Goal: Task Accomplishment & Management: Use online tool/utility

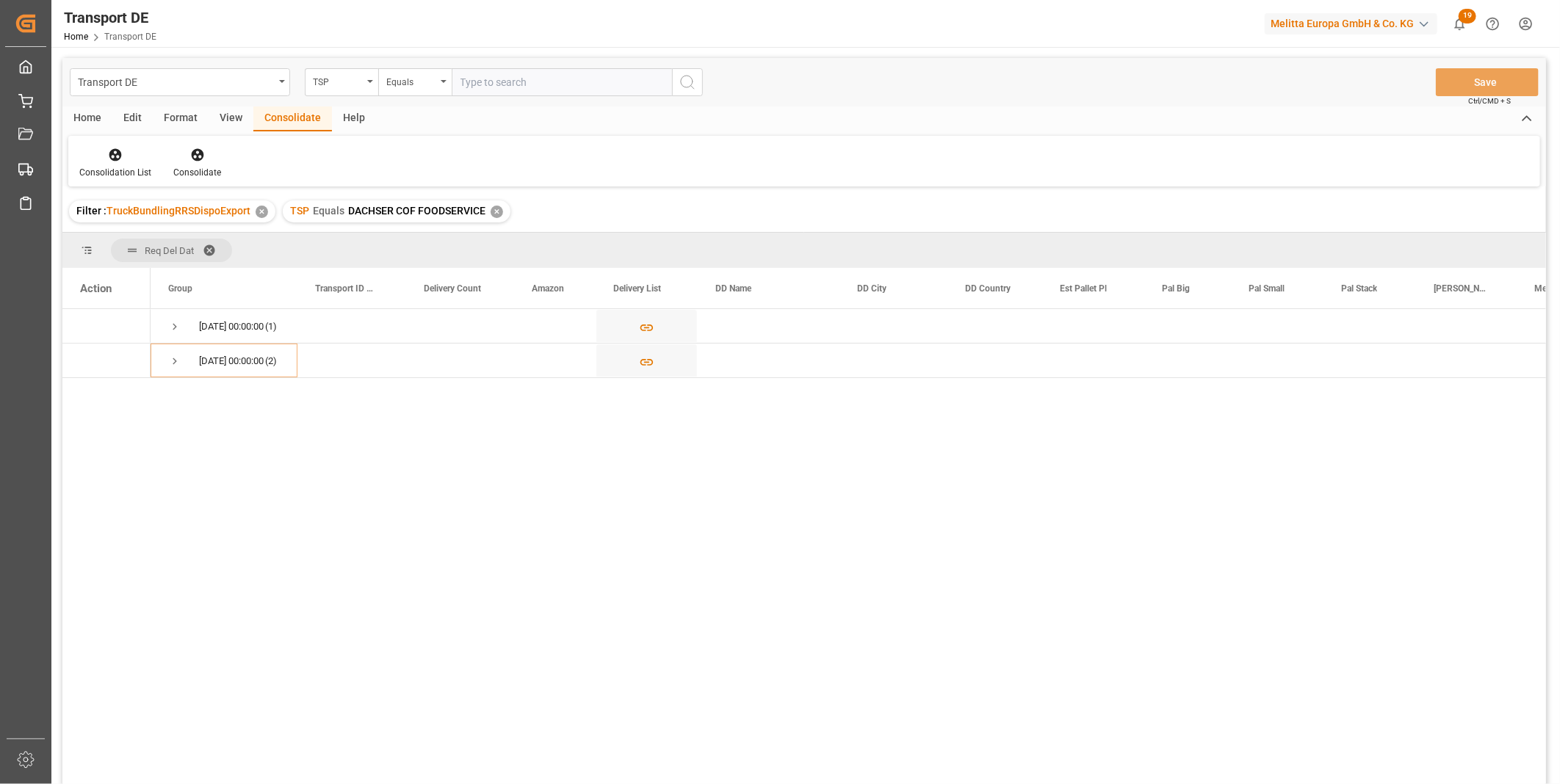
click at [499, 208] on div "✕" at bounding box center [496, 211] width 12 height 12
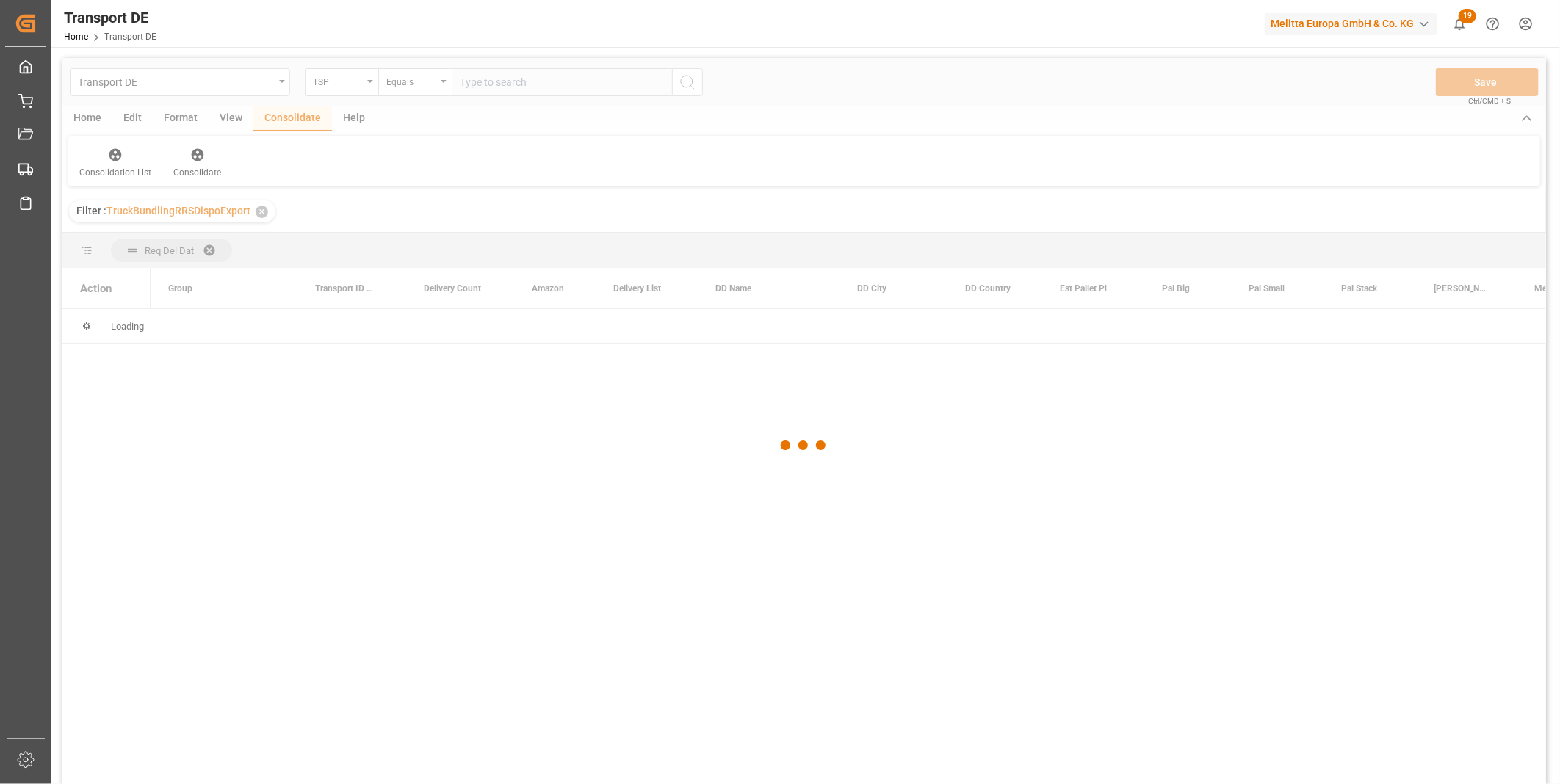
click at [344, 89] on div at bounding box center [804, 445] width 1483 height 775
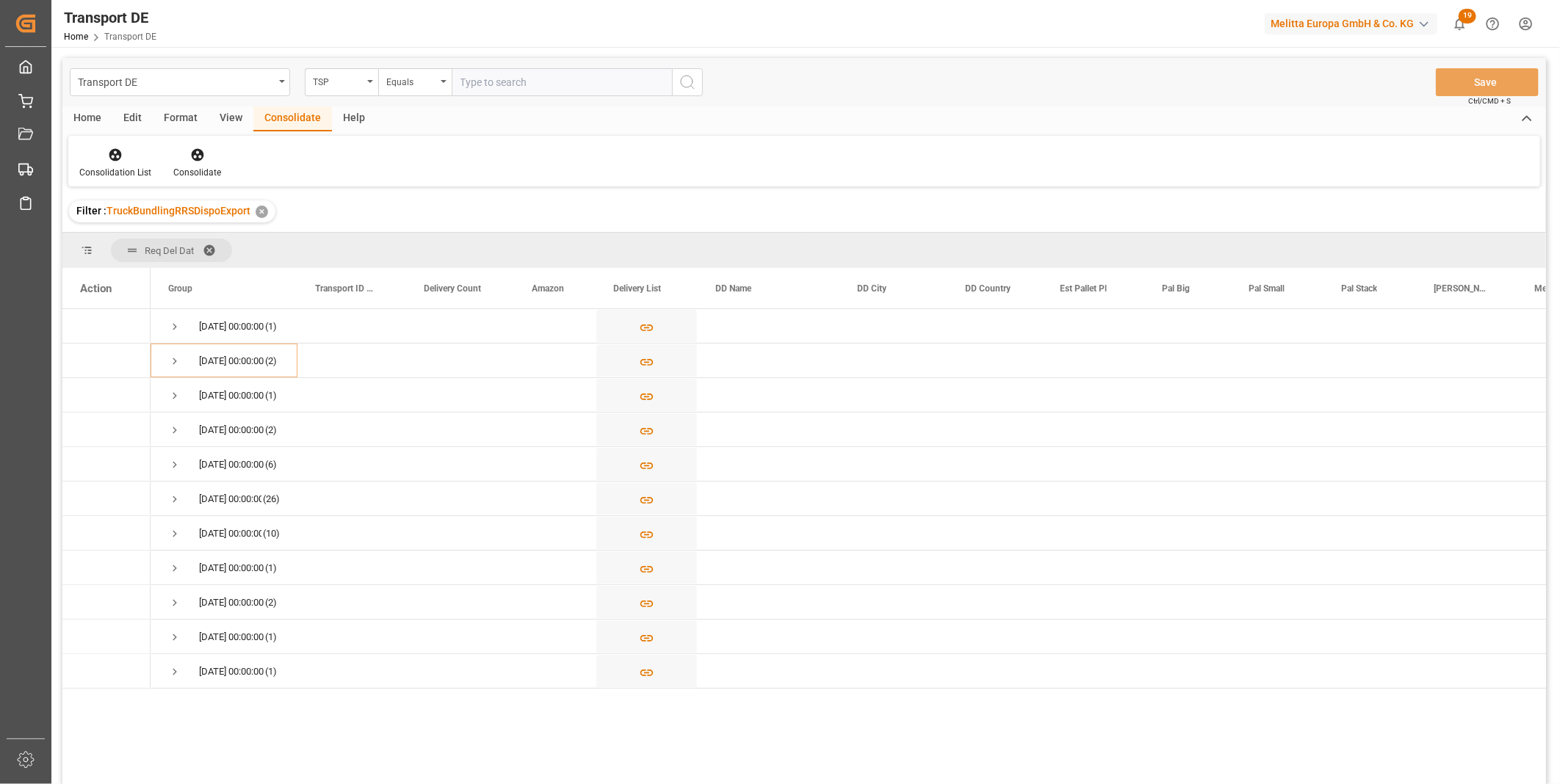
click at [344, 89] on div "TSP" at bounding box center [341, 82] width 74 height 28
type input "Route"
click at [349, 151] on div "Route" at bounding box center [414, 150] width 219 height 31
click at [395, 87] on div "Equals" at bounding box center [411, 80] width 50 height 17
click at [436, 238] on div "Starts with" at bounding box center [488, 242] width 219 height 31
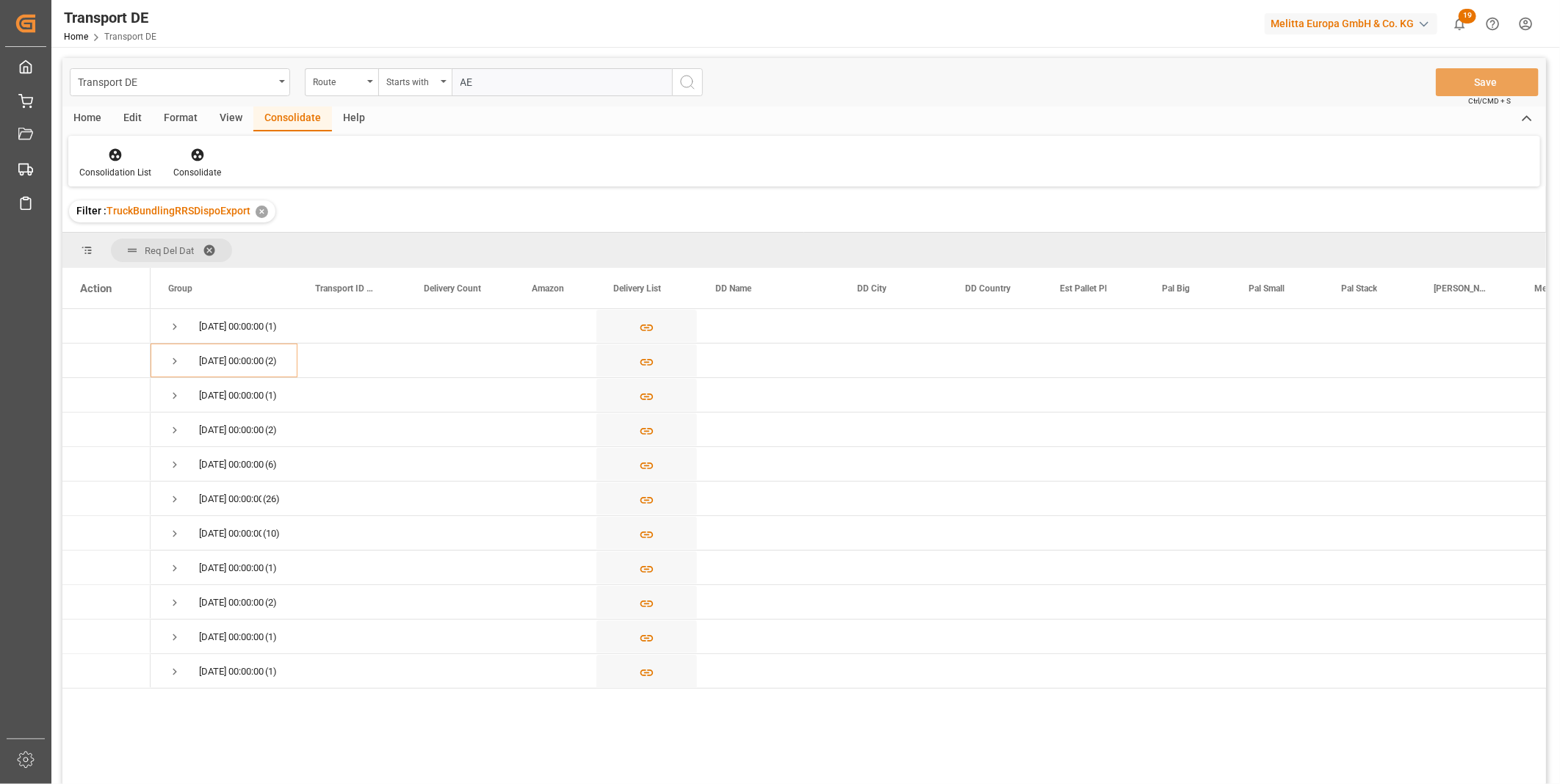
type input "AE"
click at [683, 83] on icon "search button" at bounding box center [688, 83] width 18 height 18
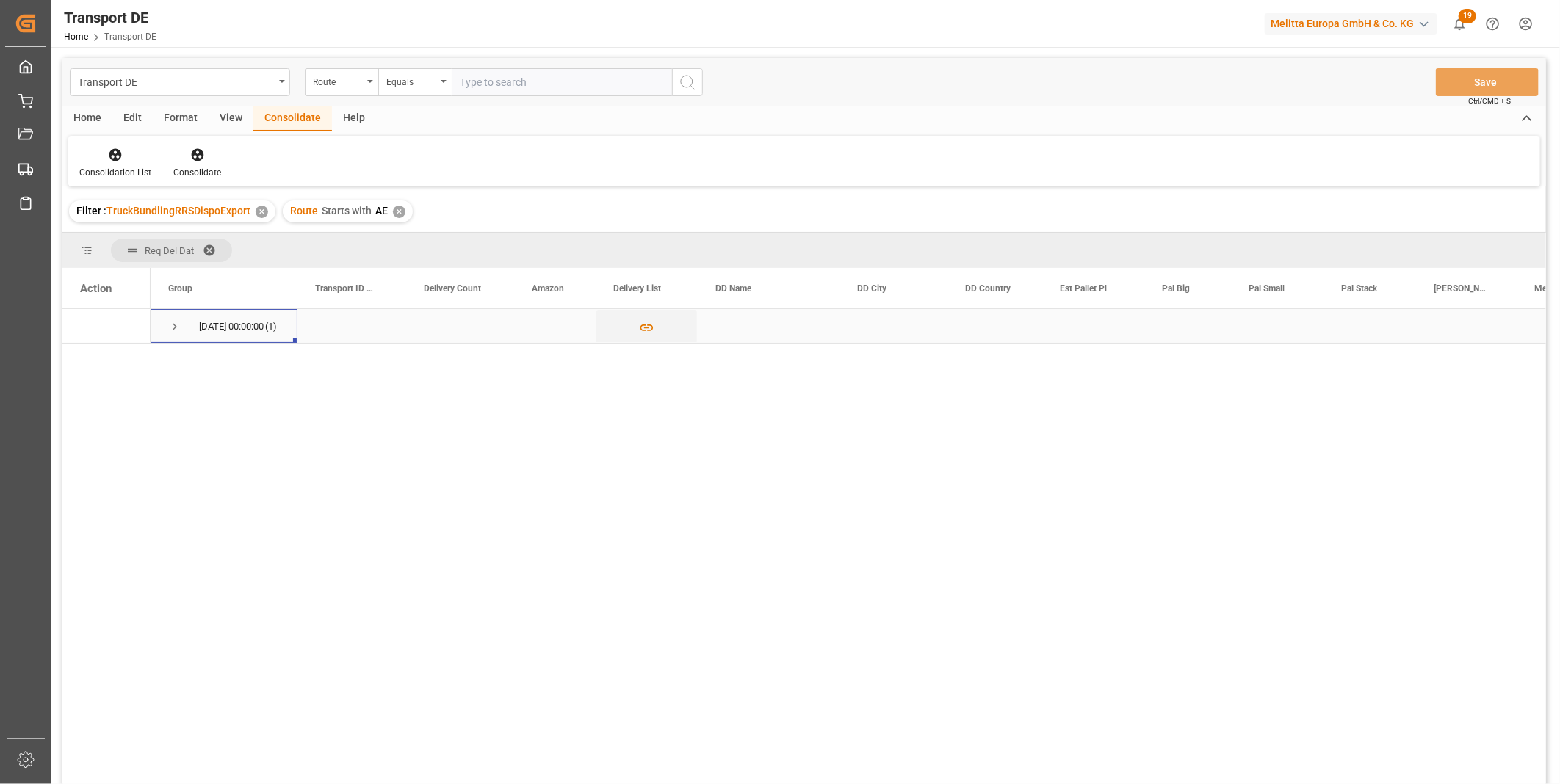
click at [169, 321] on span "Press SPACE to select this row." at bounding box center [174, 327] width 13 height 13
click at [115, 363] on icon "Press SPACE to select this row." at bounding box center [112, 361] width 11 height 11
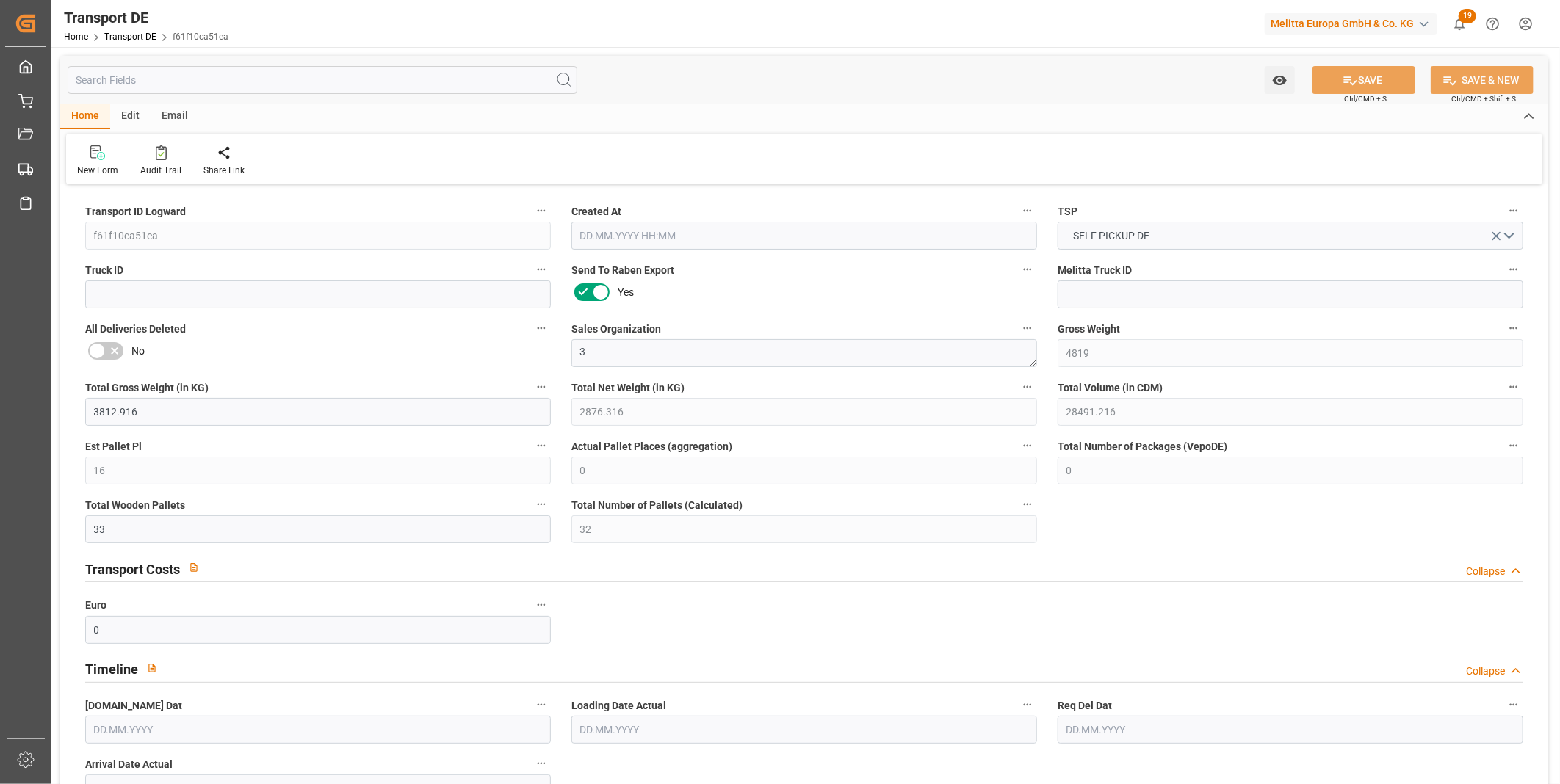
type input "4819"
type input "3812.916"
type input "2876.316"
type input "28491.216"
type input "16"
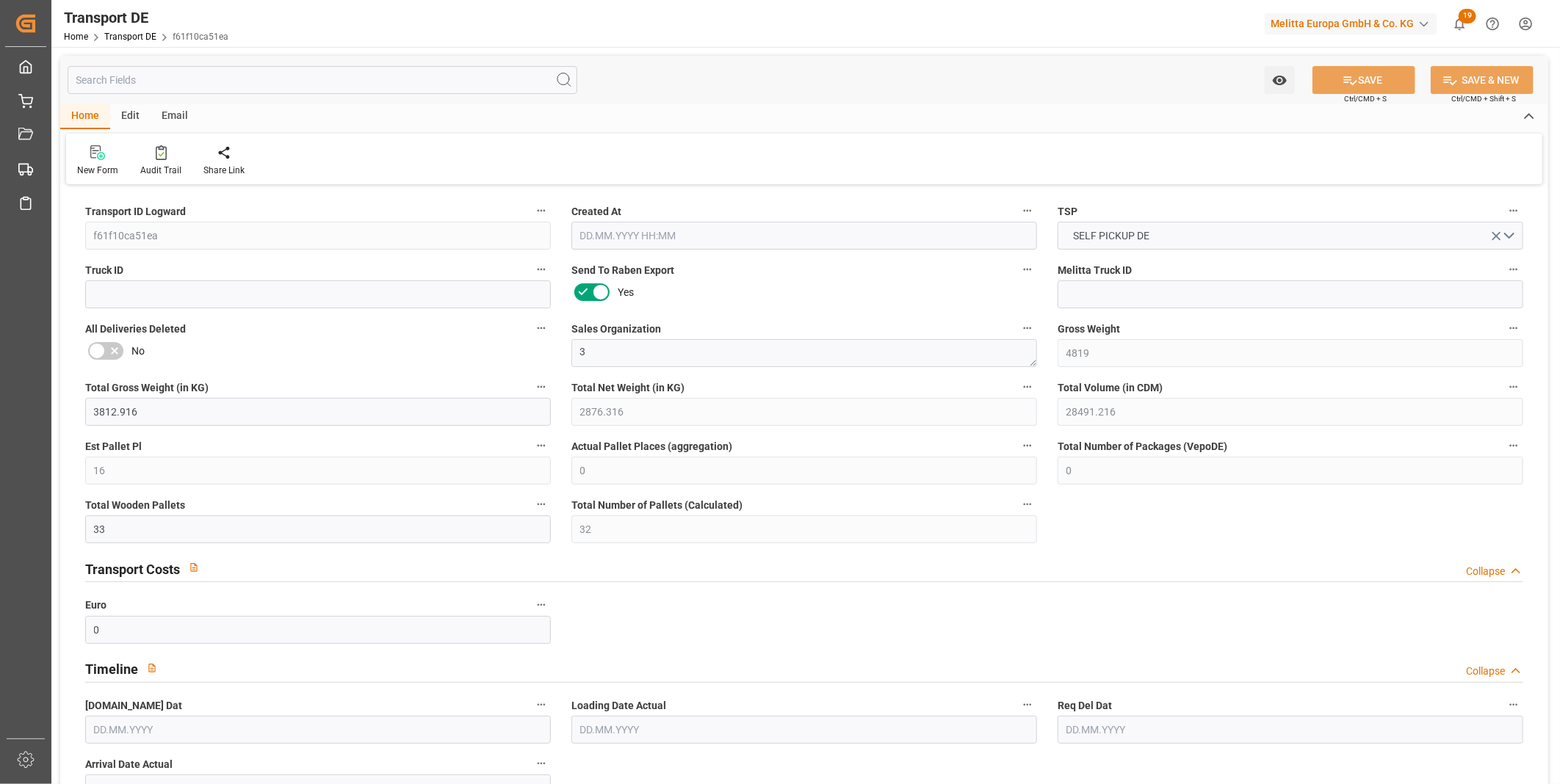
type input "0"
type input "33"
type input "32"
type input "0"
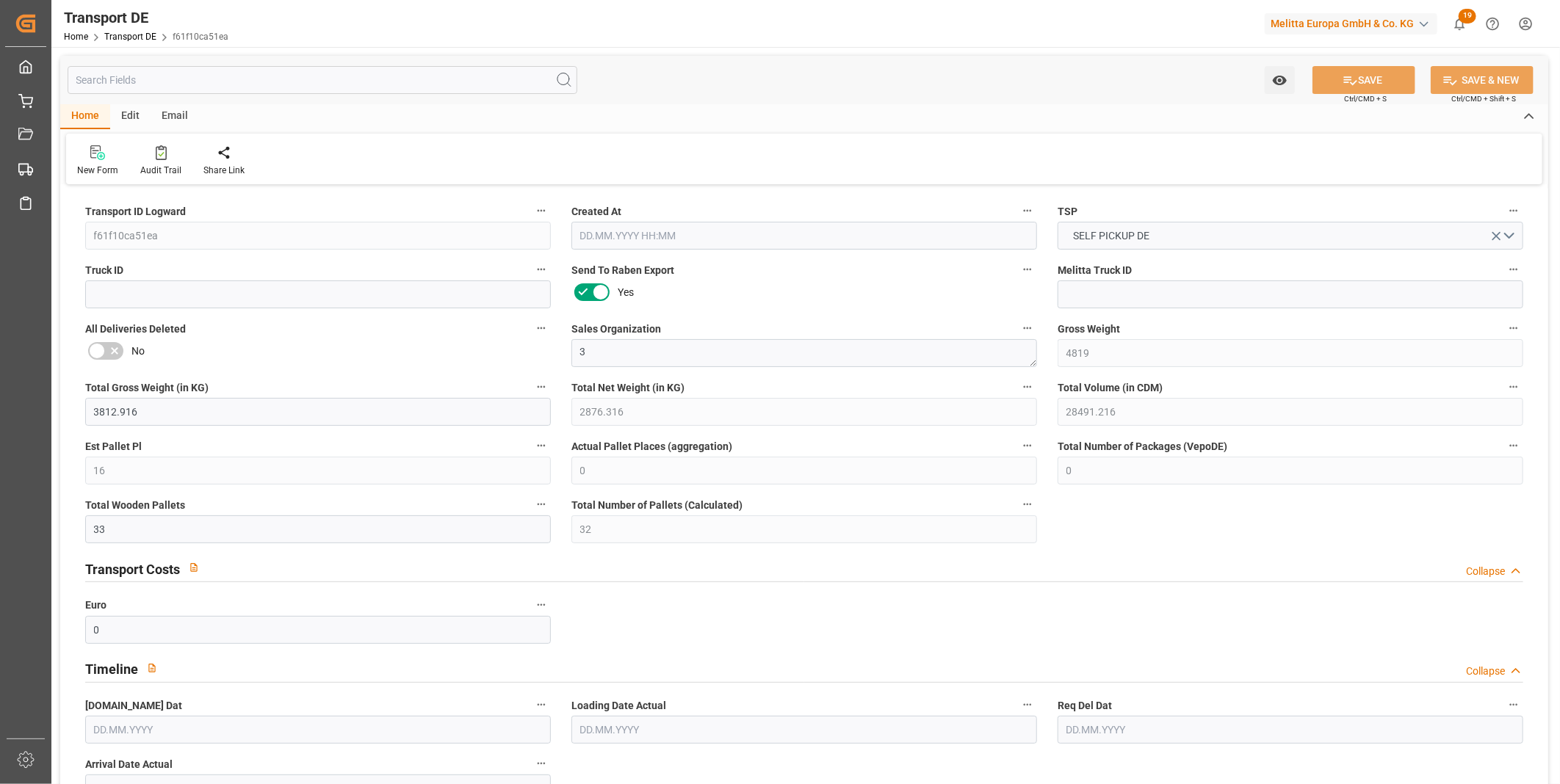
type input "27"
type input "0"
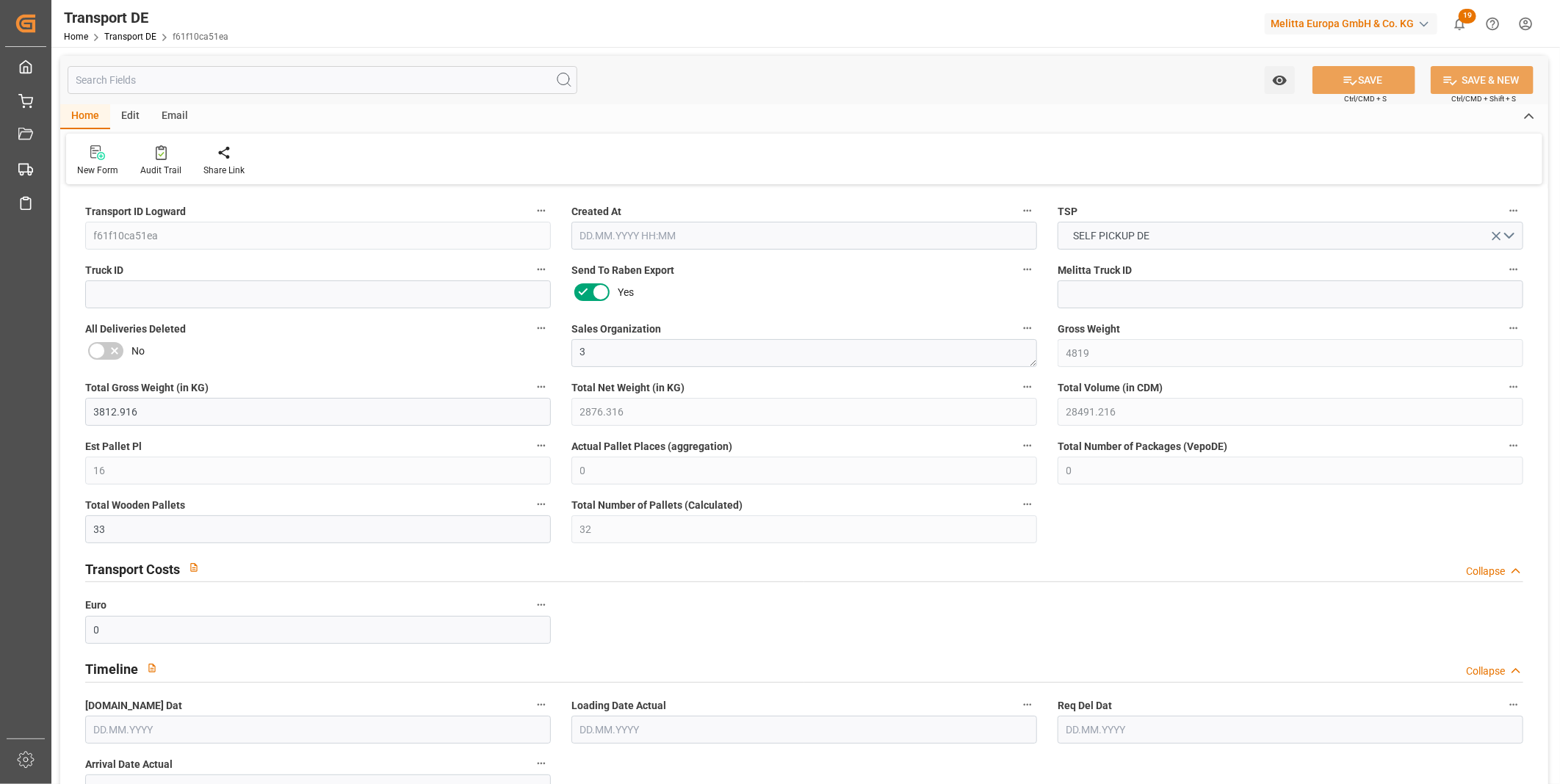
type input "0"
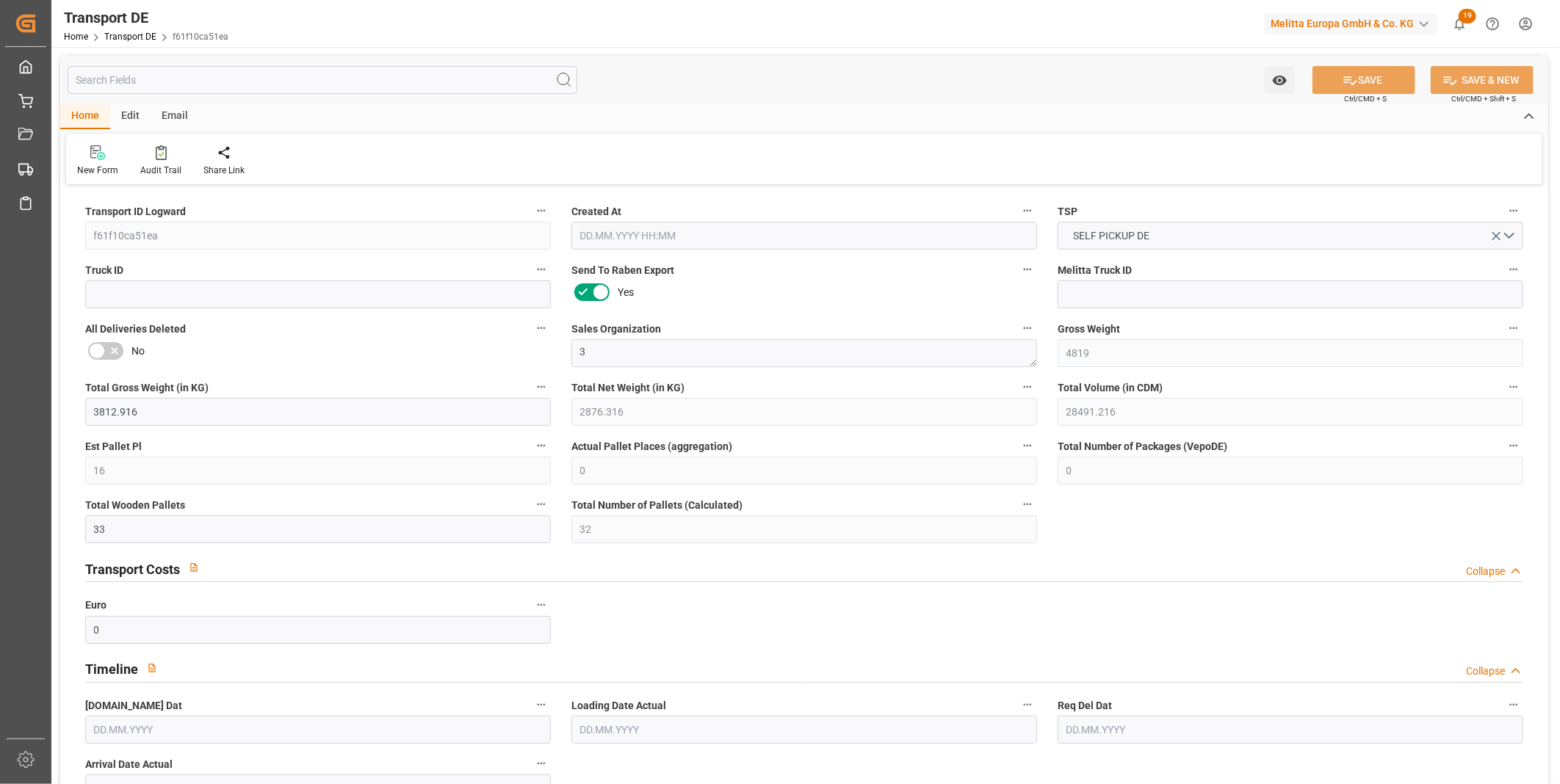
type input "0"
type input "32"
type input "0"
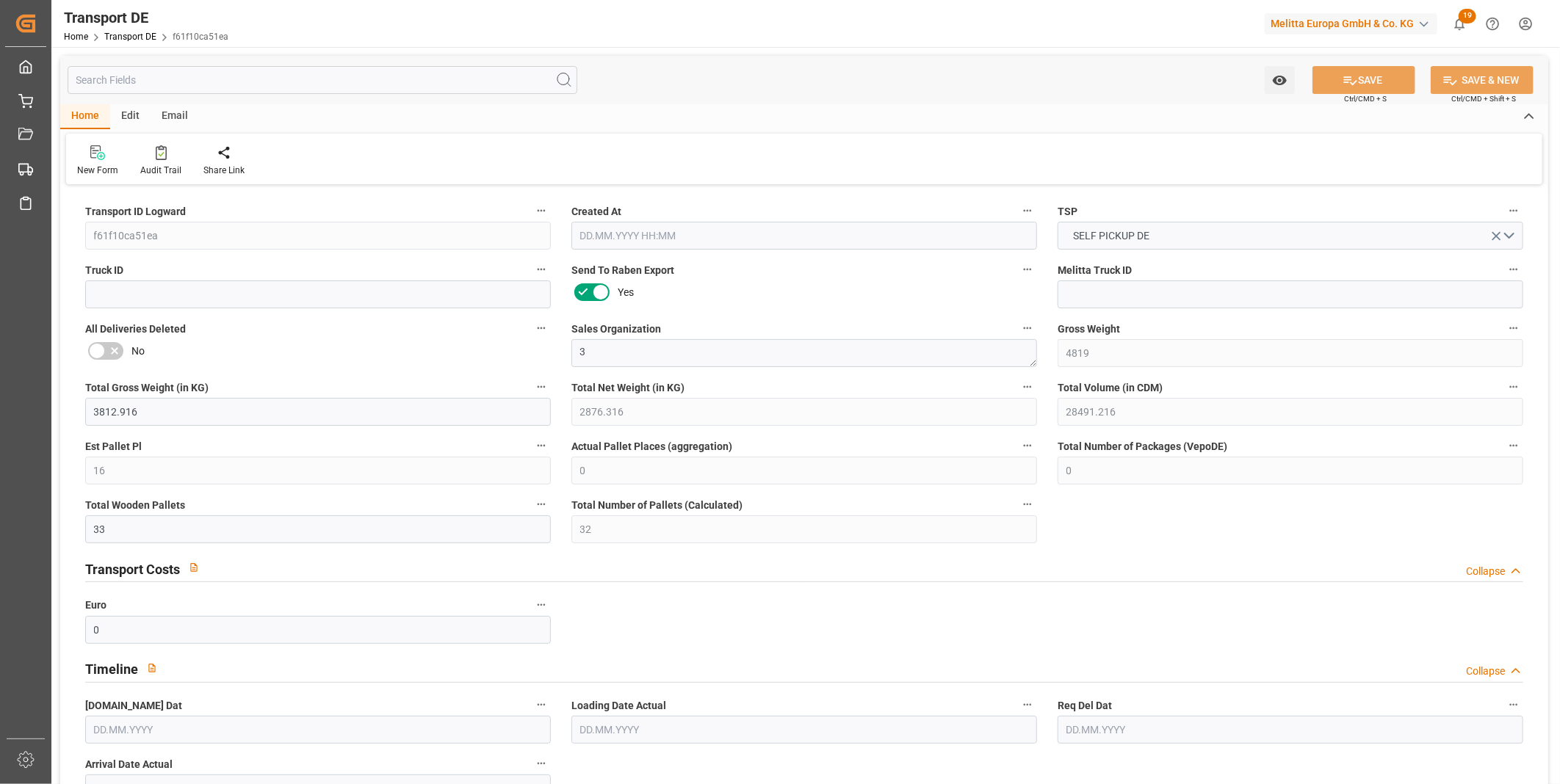
type input "0"
type input "12.09.2025 15:37"
type input "16.09.2025"
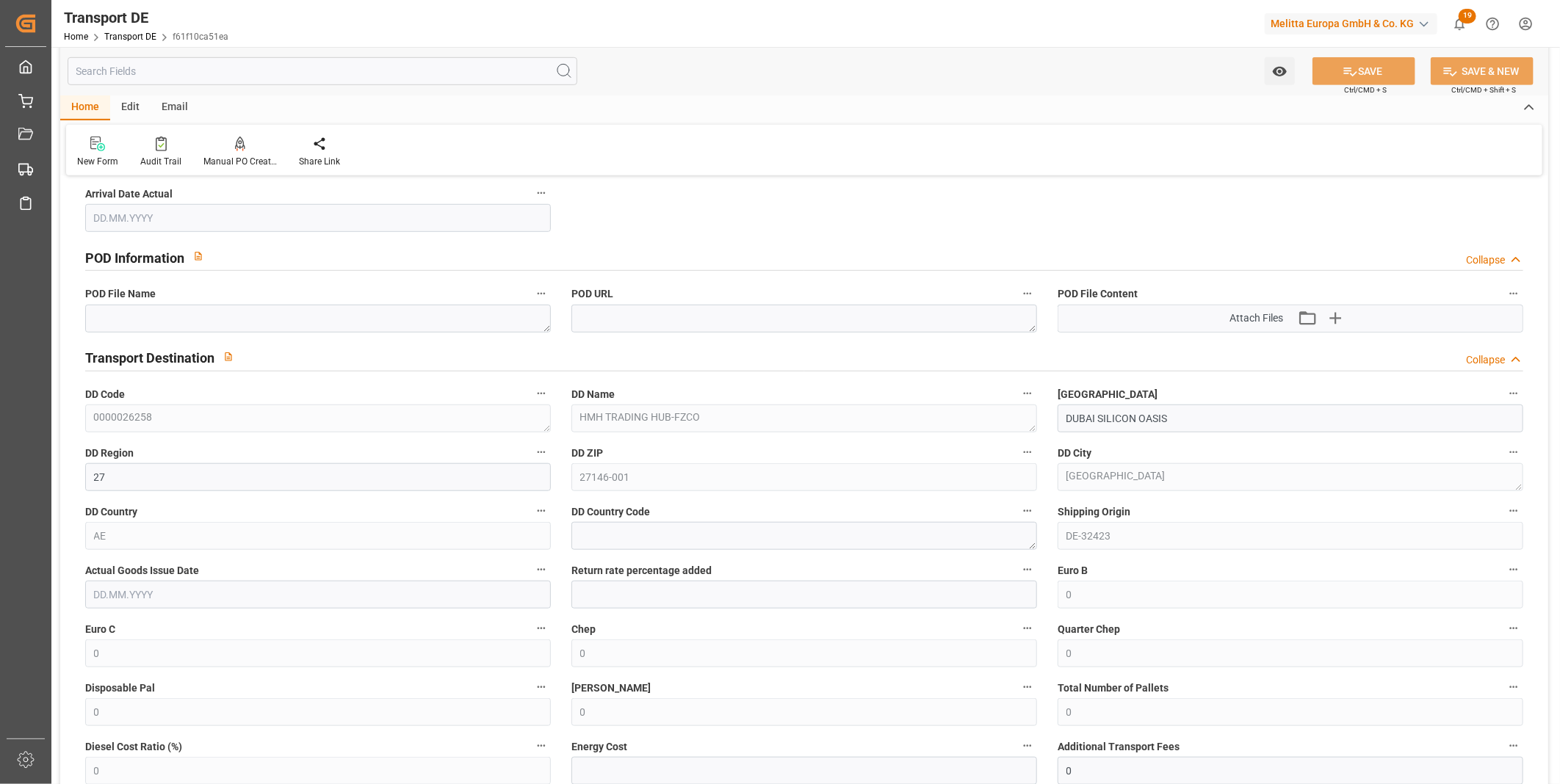
scroll to position [979, 0]
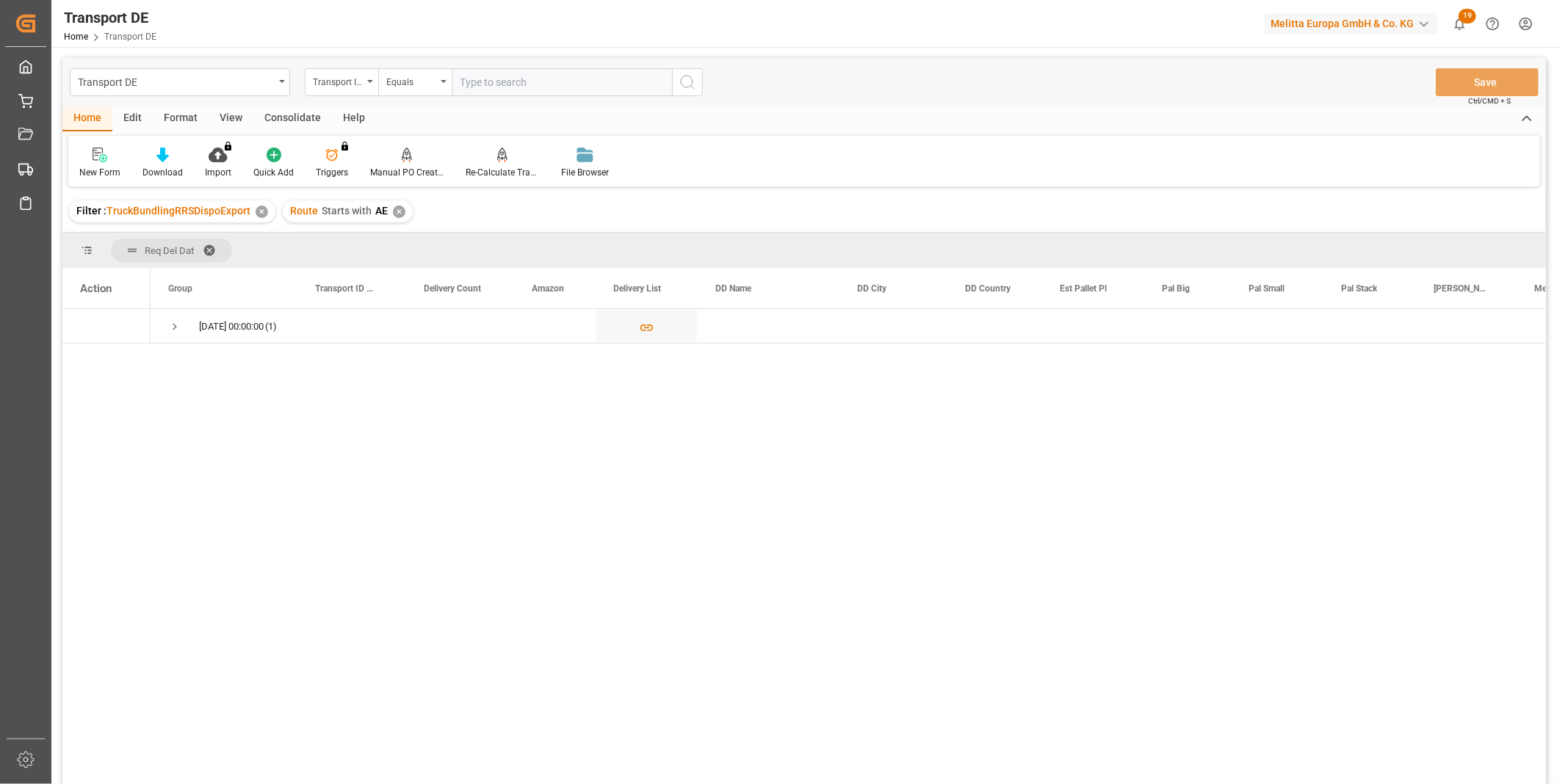
click at [292, 111] on div "Consolidate" at bounding box center [293, 119] width 79 height 25
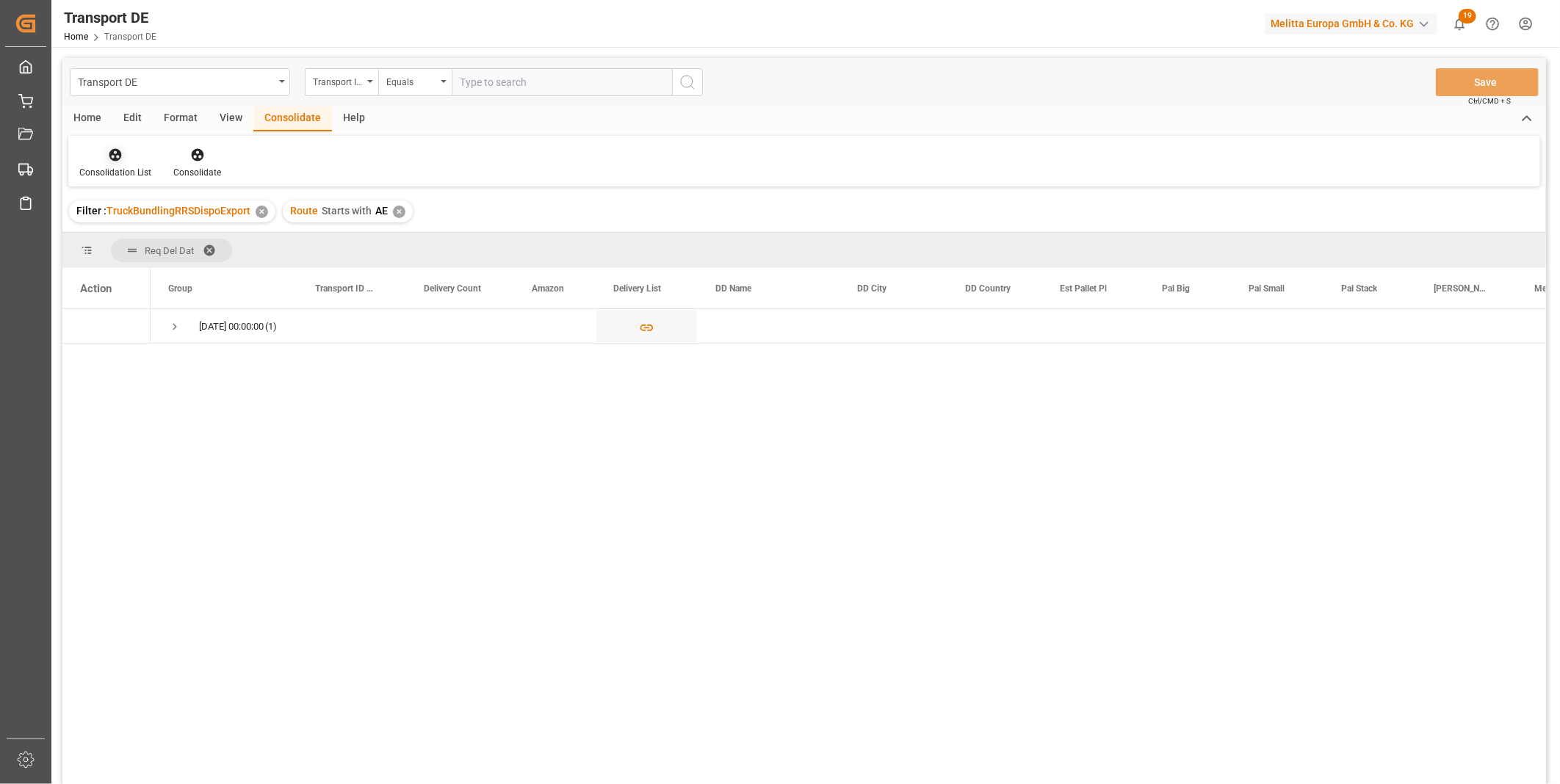
click at [108, 161] on icon at bounding box center [115, 155] width 15 height 15
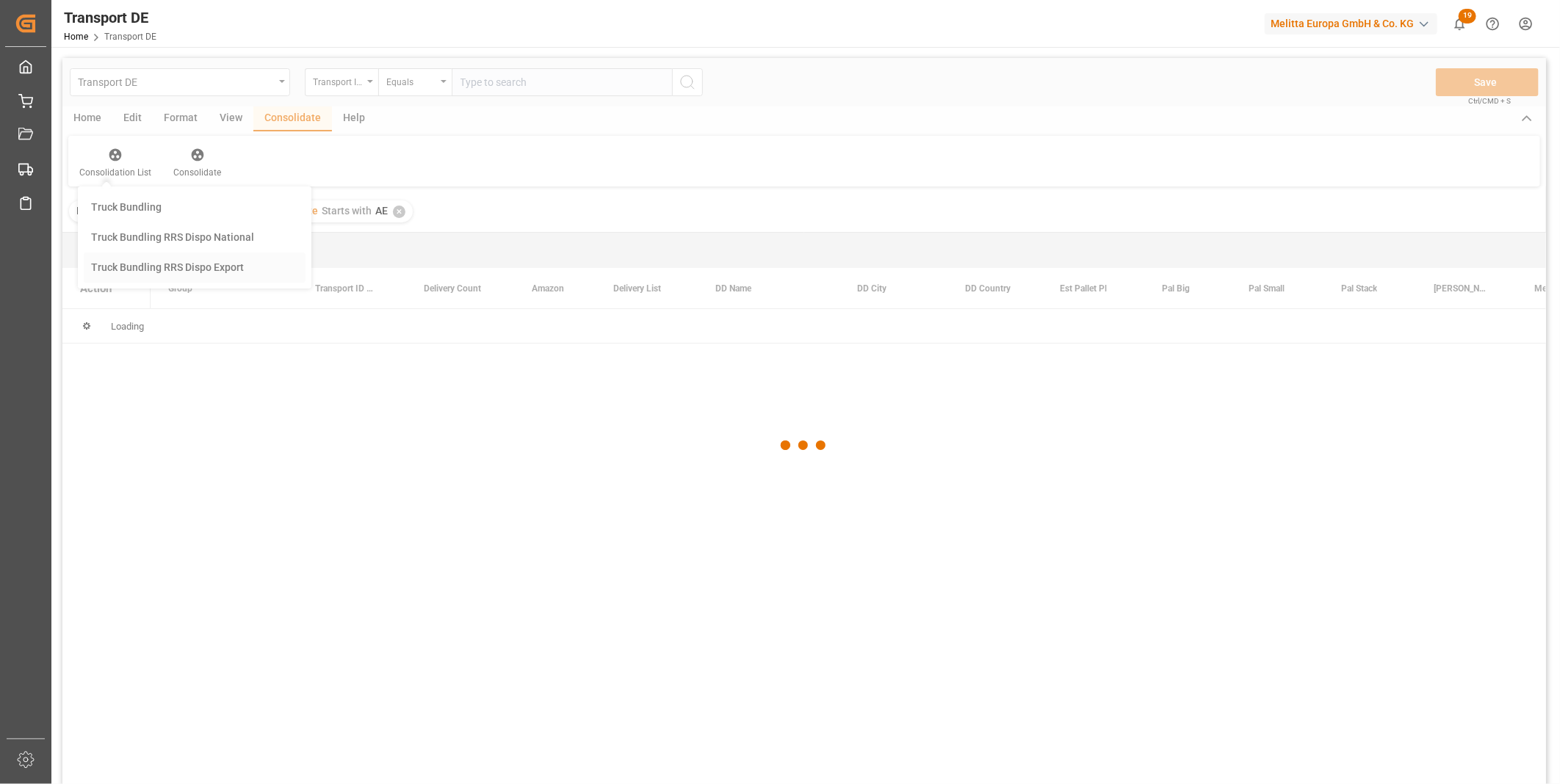
click at [156, 268] on div "Transport DE Transport ID Logward Equals Save Ctrl/CMD + S Home Edit Format Vie…" at bounding box center [804, 440] width 1483 height 765
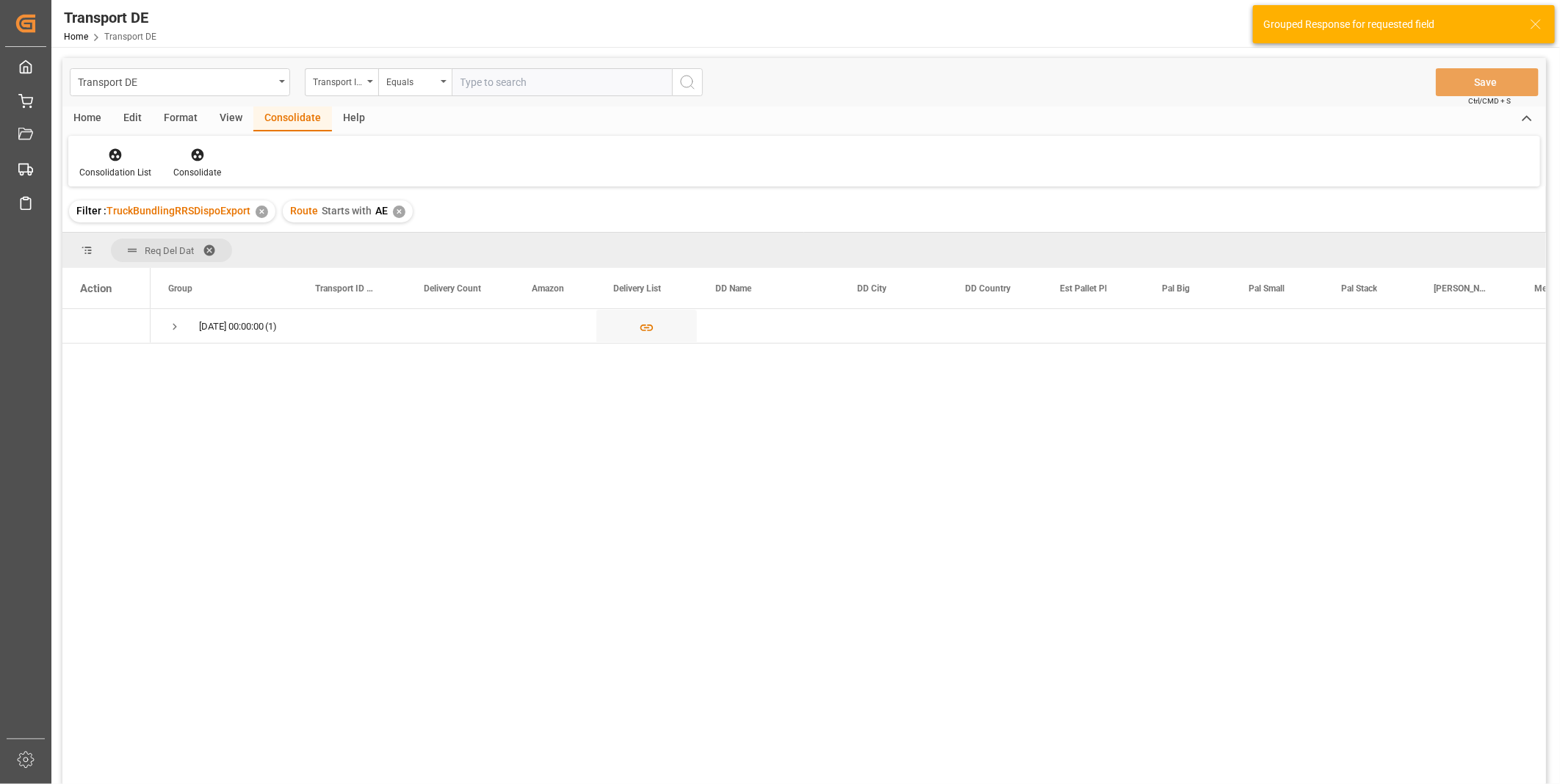
click at [393, 210] on div "✕" at bounding box center [399, 211] width 12 height 12
click at [329, 86] on div "Transport ID Logward" at bounding box center [337, 80] width 50 height 17
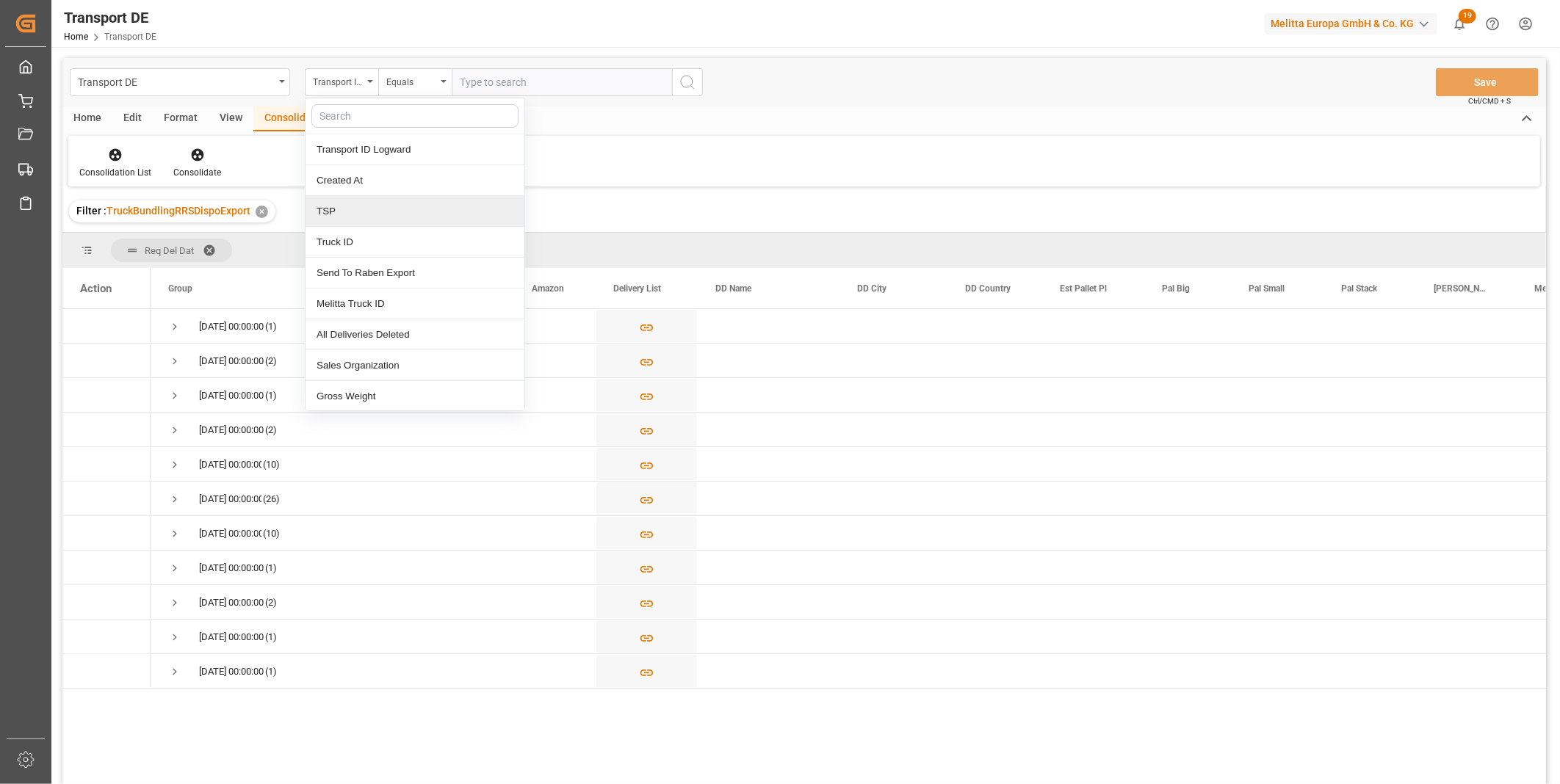
click at [353, 215] on div "TSP" at bounding box center [414, 212] width 219 height 31
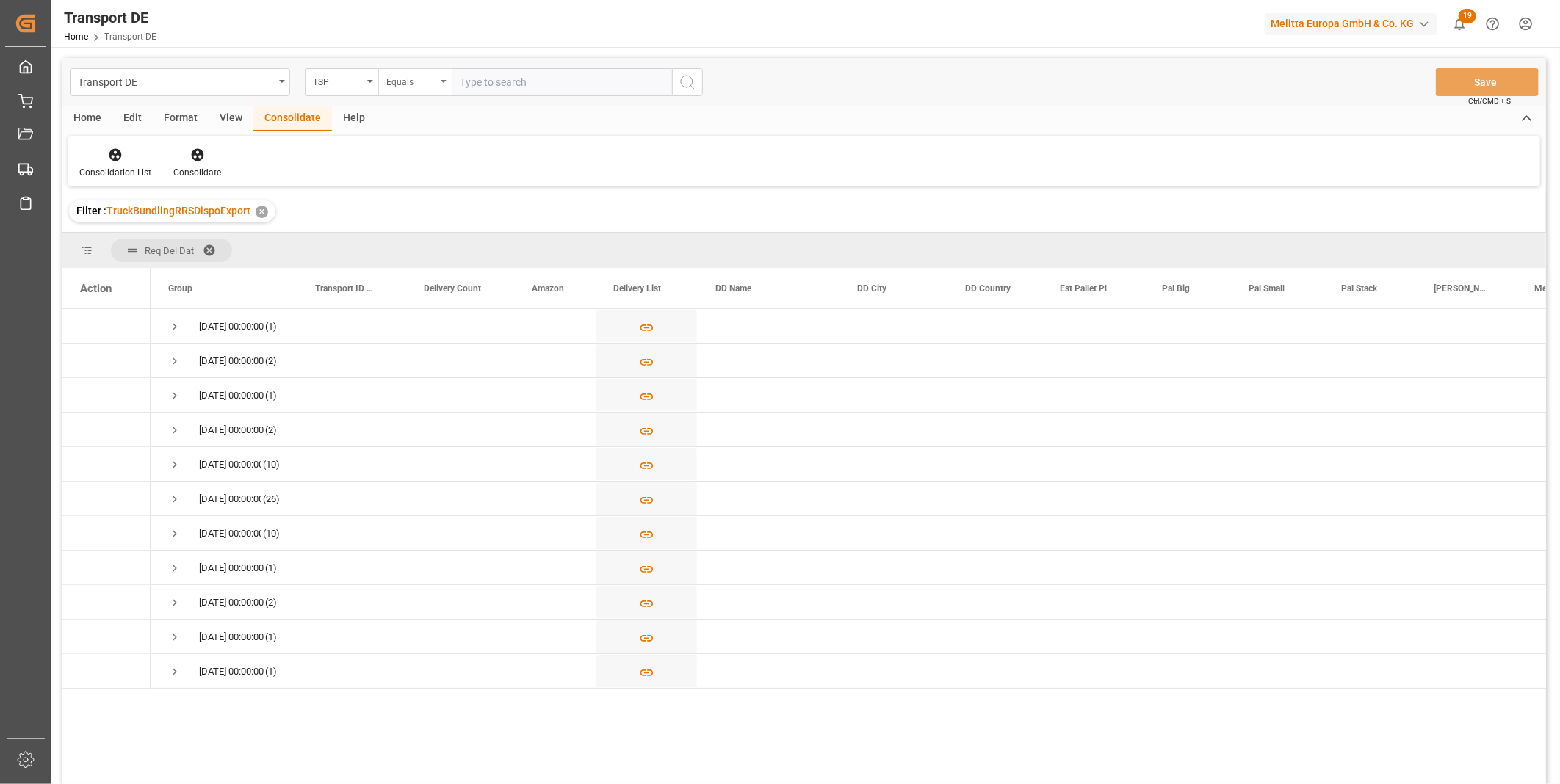
click at [419, 96] on div "Equals" at bounding box center [415, 82] width 74 height 28
click at [399, 246] on div "Starts with" at bounding box center [488, 242] width 219 height 31
type input "DACHSER COF FOODSERVICE"
click at [675, 97] on div "Transport DE TSP Starts with DACHSER COF FOODSERVICE Save Ctrl/CMD + S" at bounding box center [804, 82] width 1483 height 48
click at [679, 79] on icon "search button" at bounding box center [688, 83] width 18 height 18
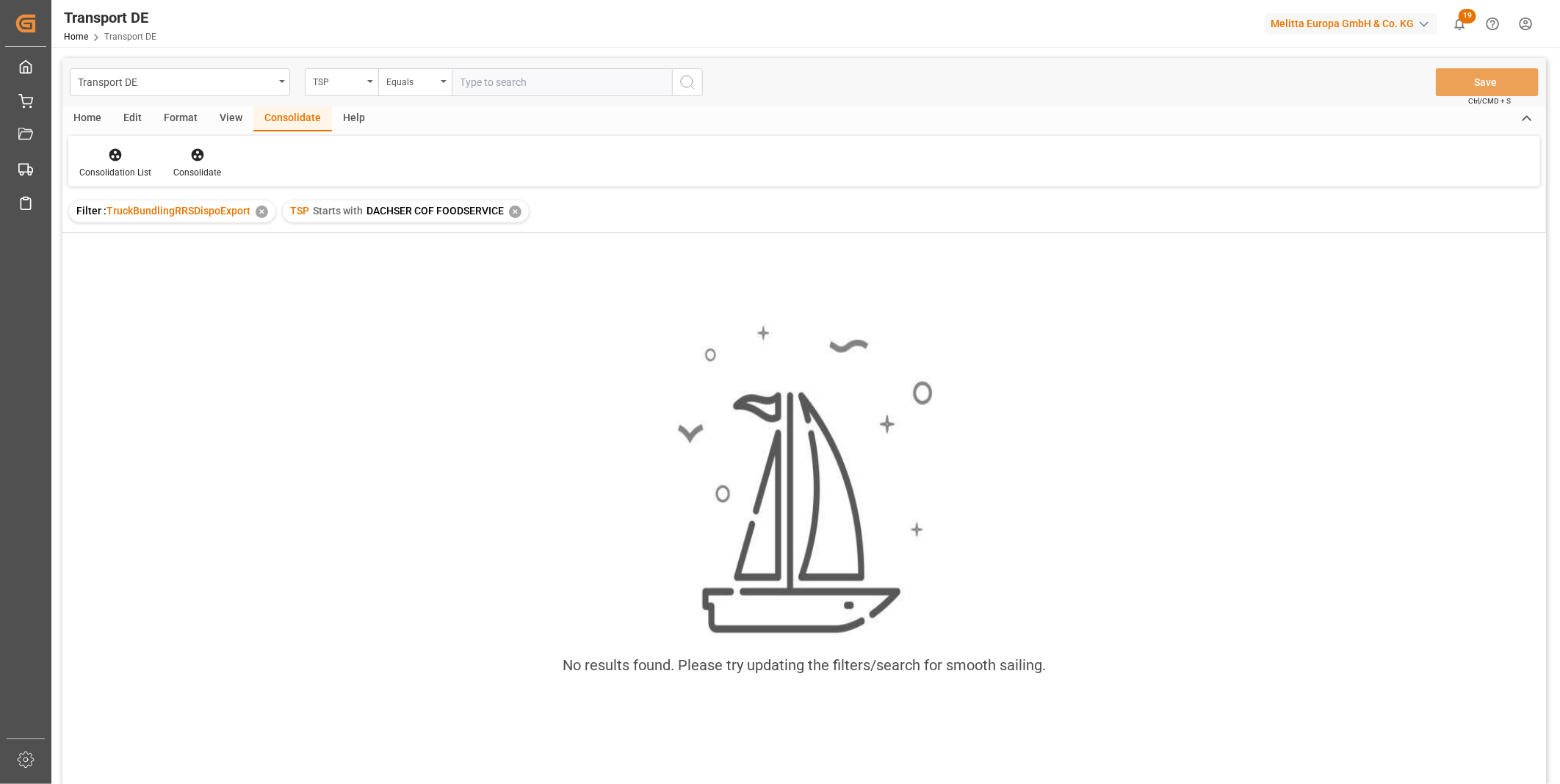
click at [515, 210] on div "✕" at bounding box center [515, 211] width 12 height 12
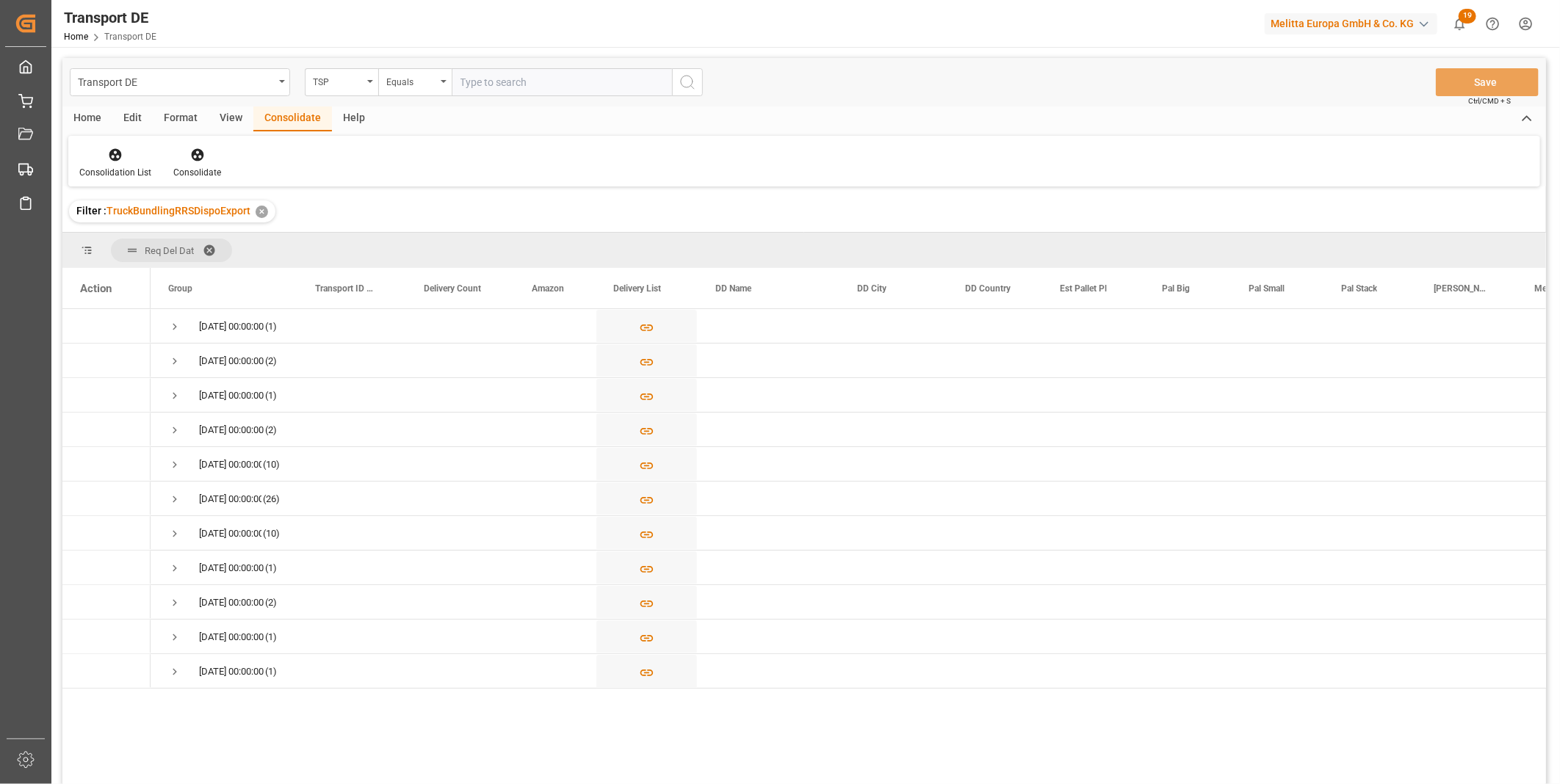
click at [509, 87] on input "text" at bounding box center [561, 82] width 220 height 28
type input "DACHSER COF FOODSERVICE"
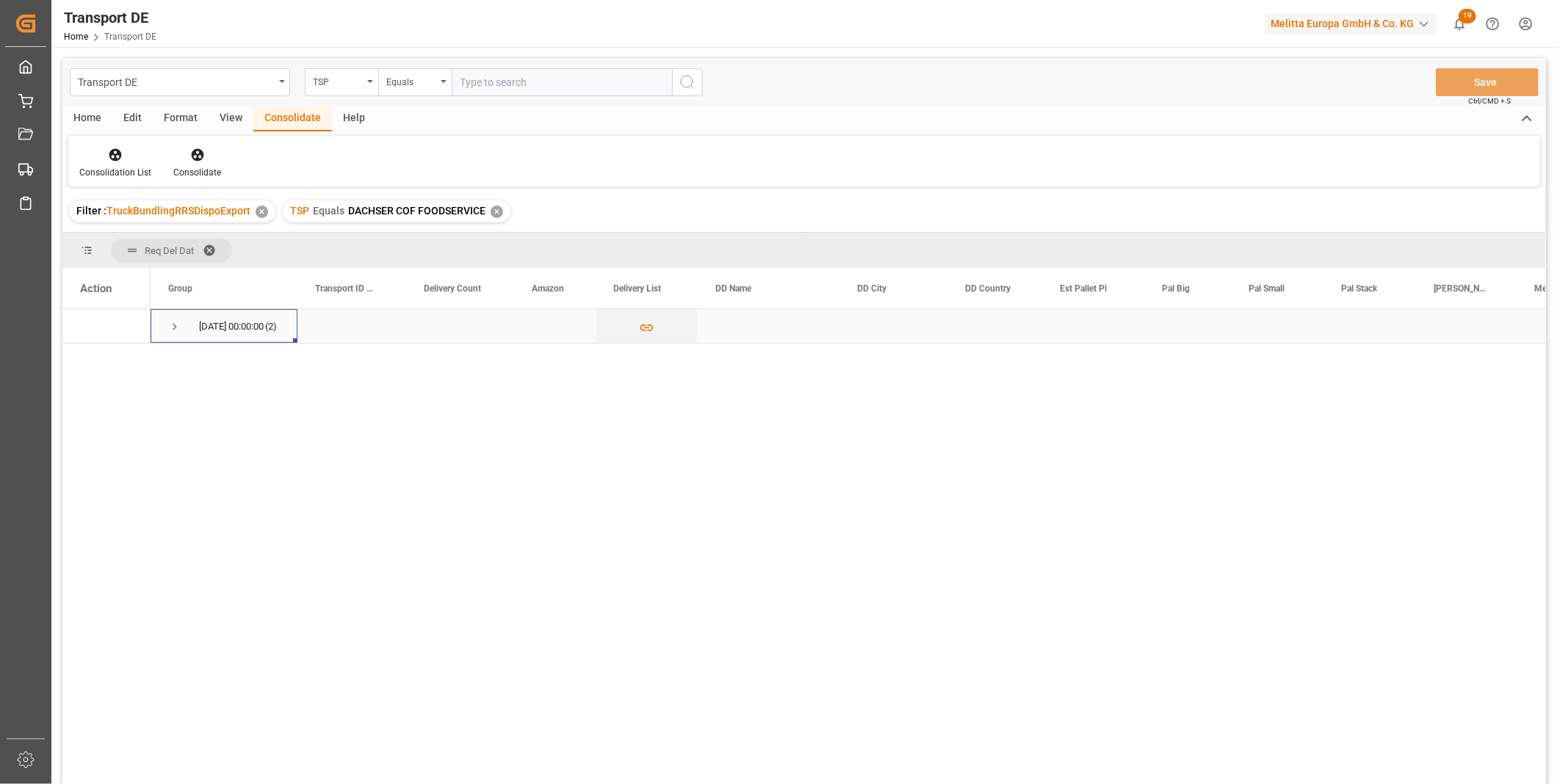
click at [169, 329] on span "Press SPACE to select this row." at bounding box center [174, 327] width 13 height 13
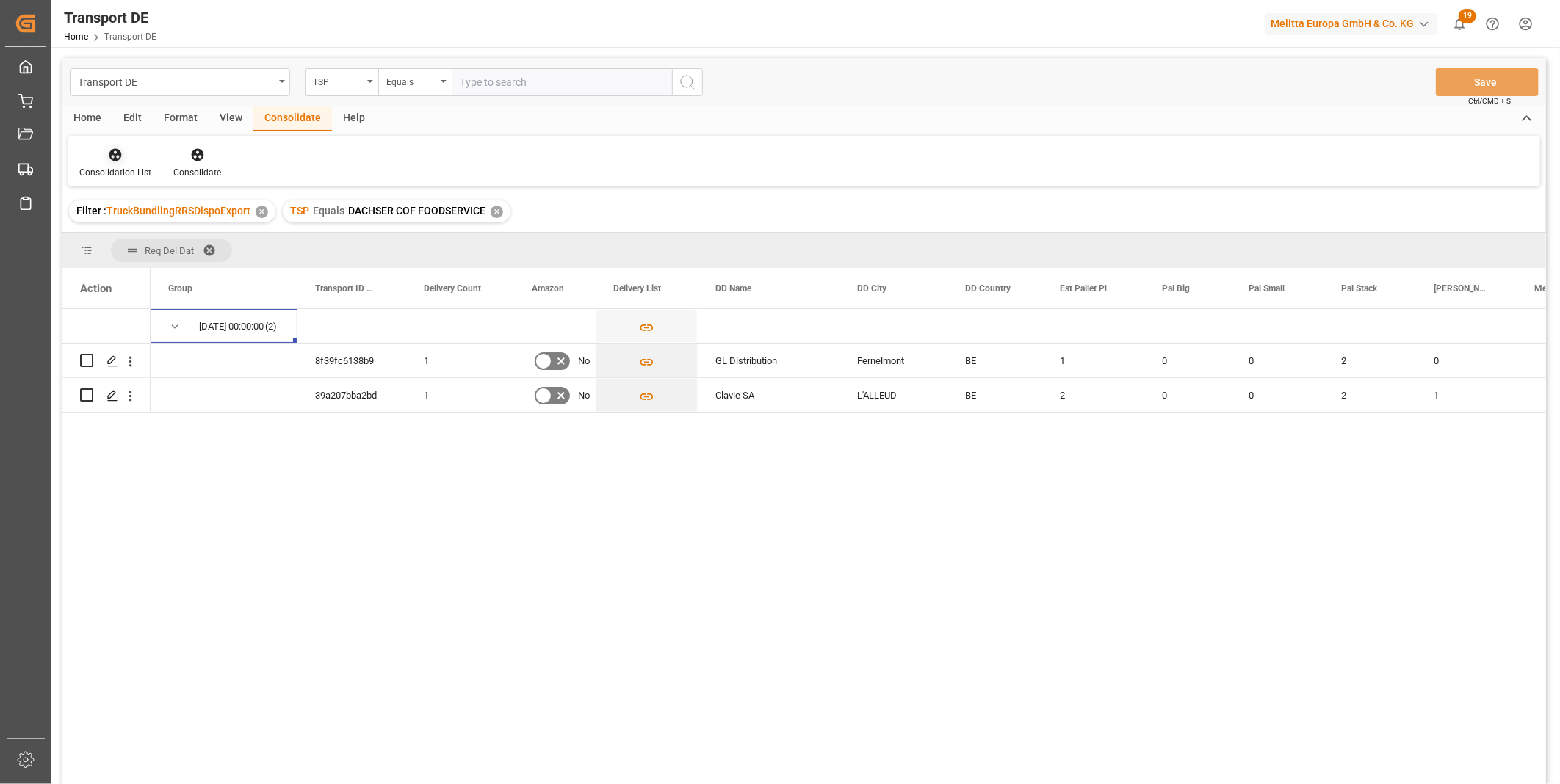
click at [113, 167] on div "Consolidation List" at bounding box center [115, 173] width 72 height 13
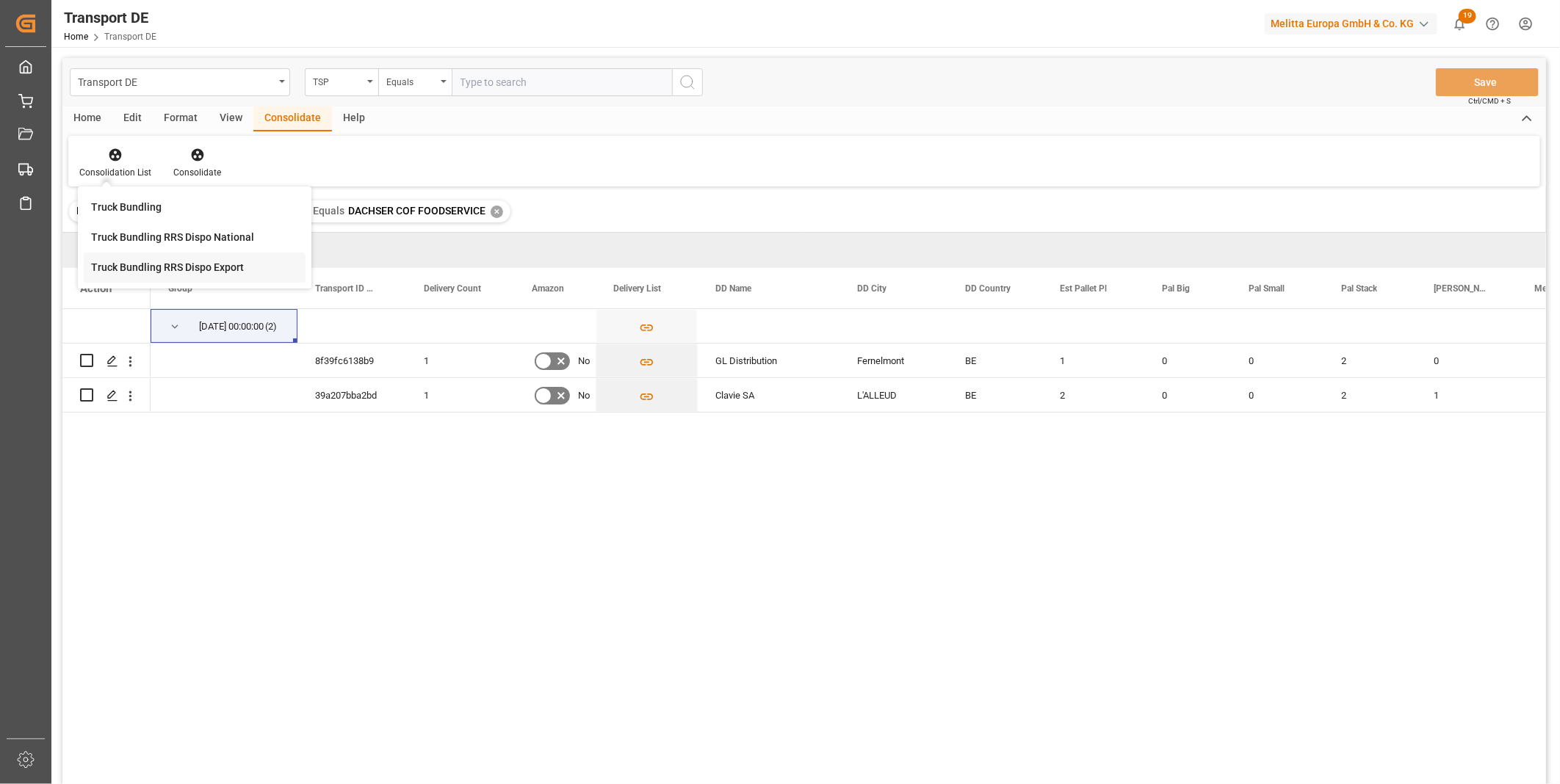
click at [181, 280] on div "Transport DE TSP Equals Save Ctrl/CMD + S Home Edit Format View Consolidate Hel…" at bounding box center [804, 440] width 1483 height 765
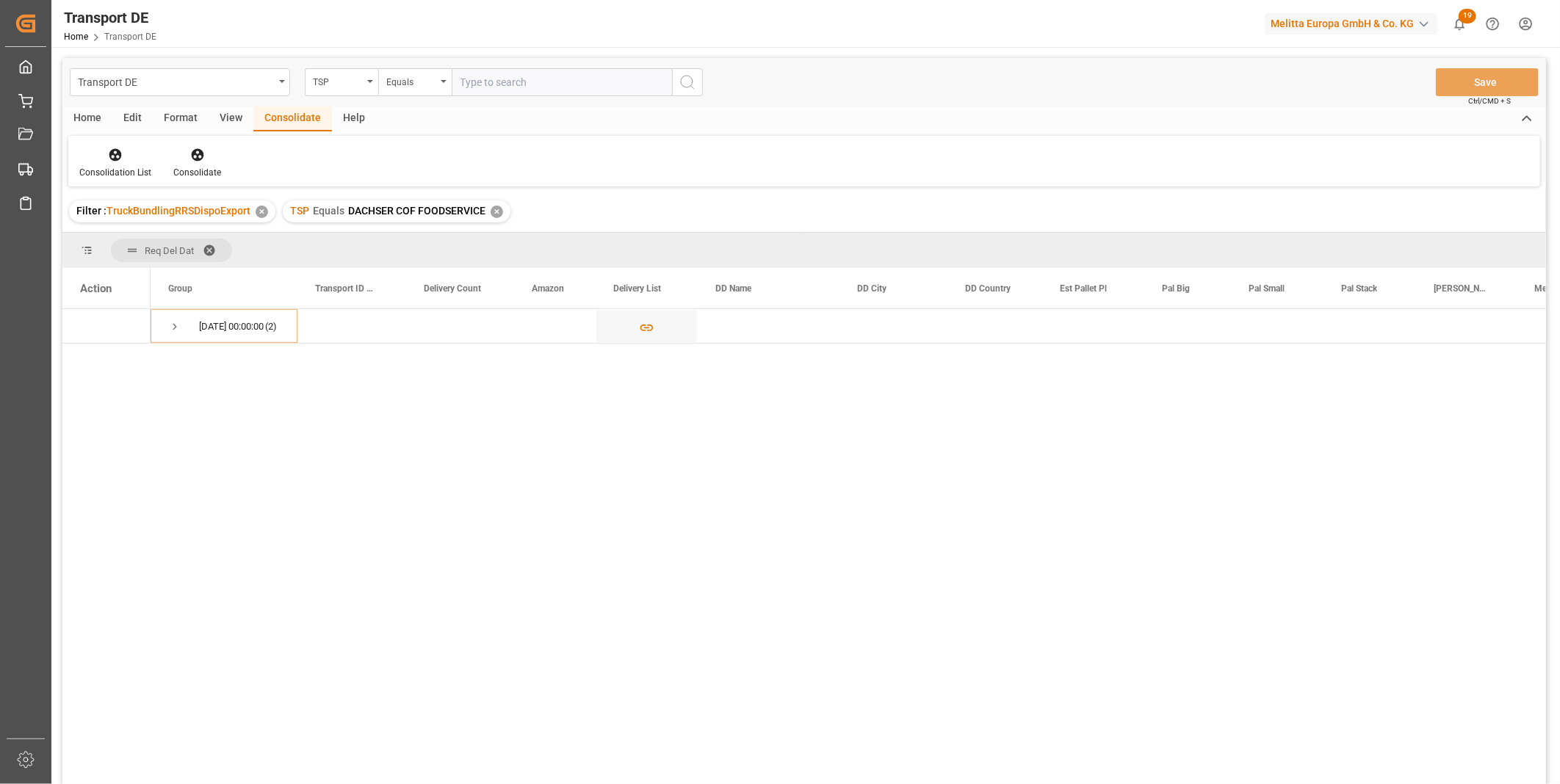
click at [494, 210] on div "✕" at bounding box center [496, 211] width 12 height 12
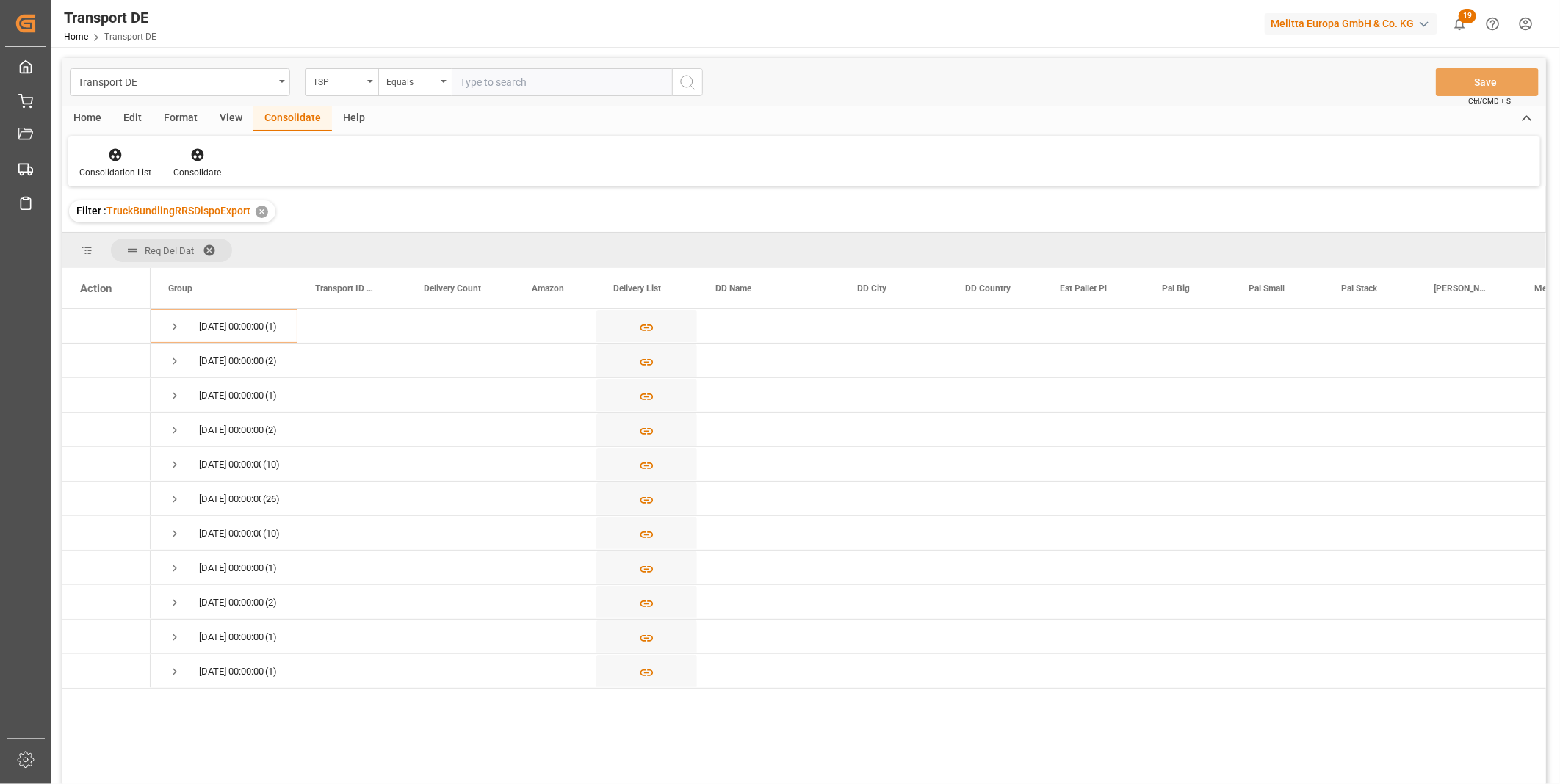
click at [517, 83] on input "text" at bounding box center [561, 82] width 220 height 28
type input "d"
click at [517, 83] on input "text" at bounding box center [561, 82] width 220 height 28
type input "d"
type input "DACHSER COF FOODSERVICE"
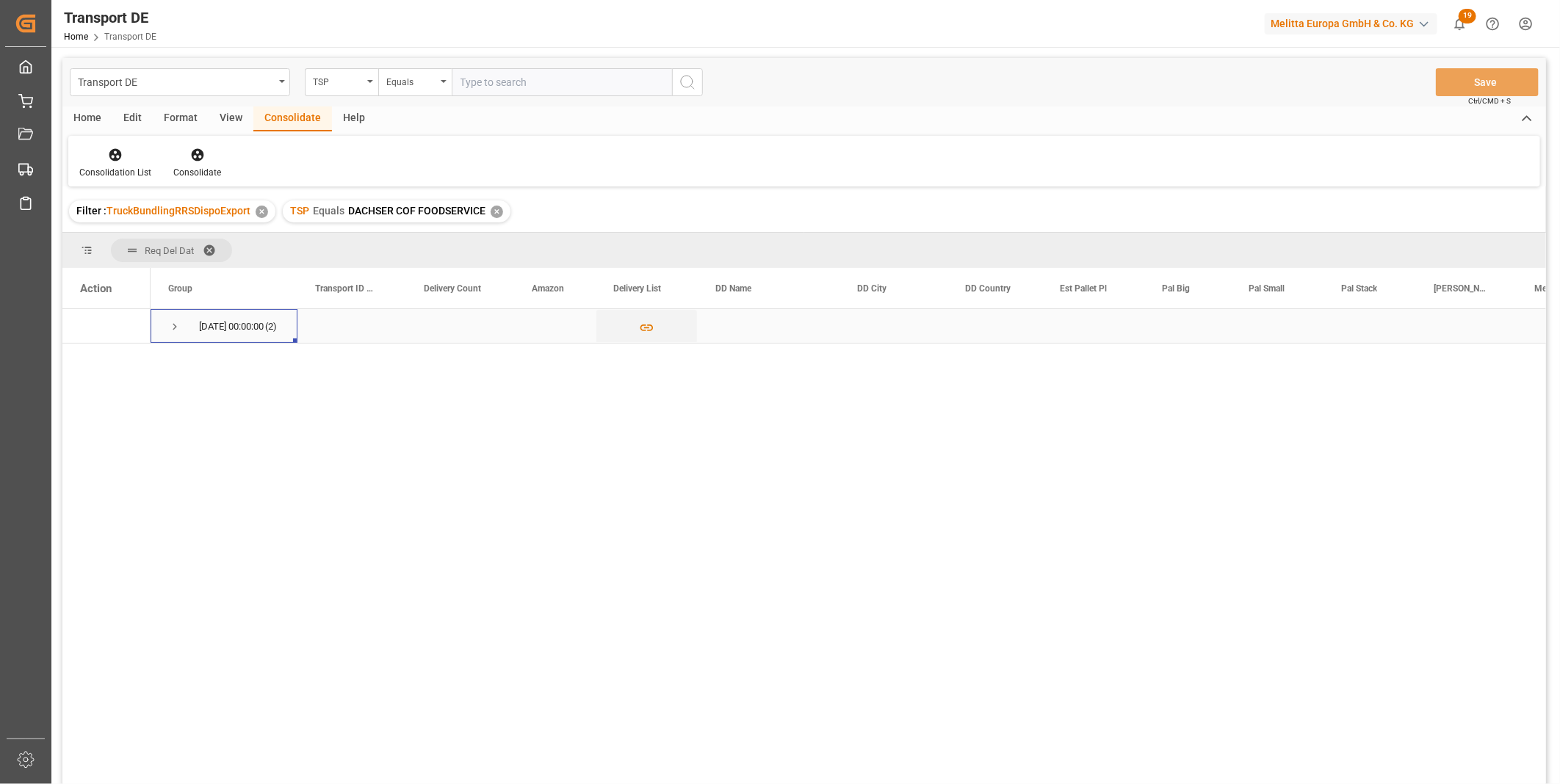
click at [169, 323] on span "Press SPACE to select this row." at bounding box center [174, 327] width 13 height 13
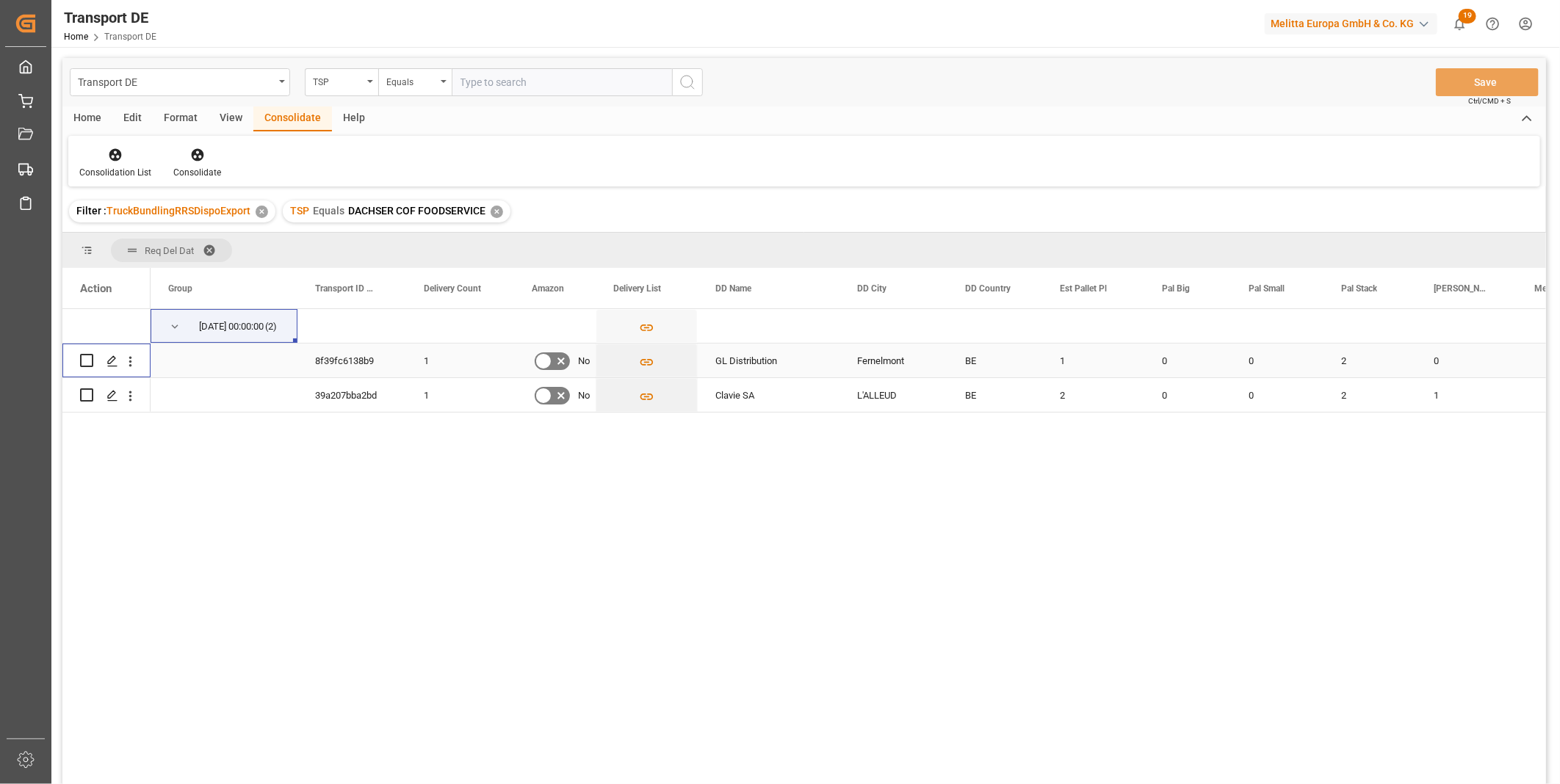
click at [89, 358] on input "Press Space to toggle row selection (unchecked)" at bounding box center [87, 360] width 13 height 13
checkbox input "true"
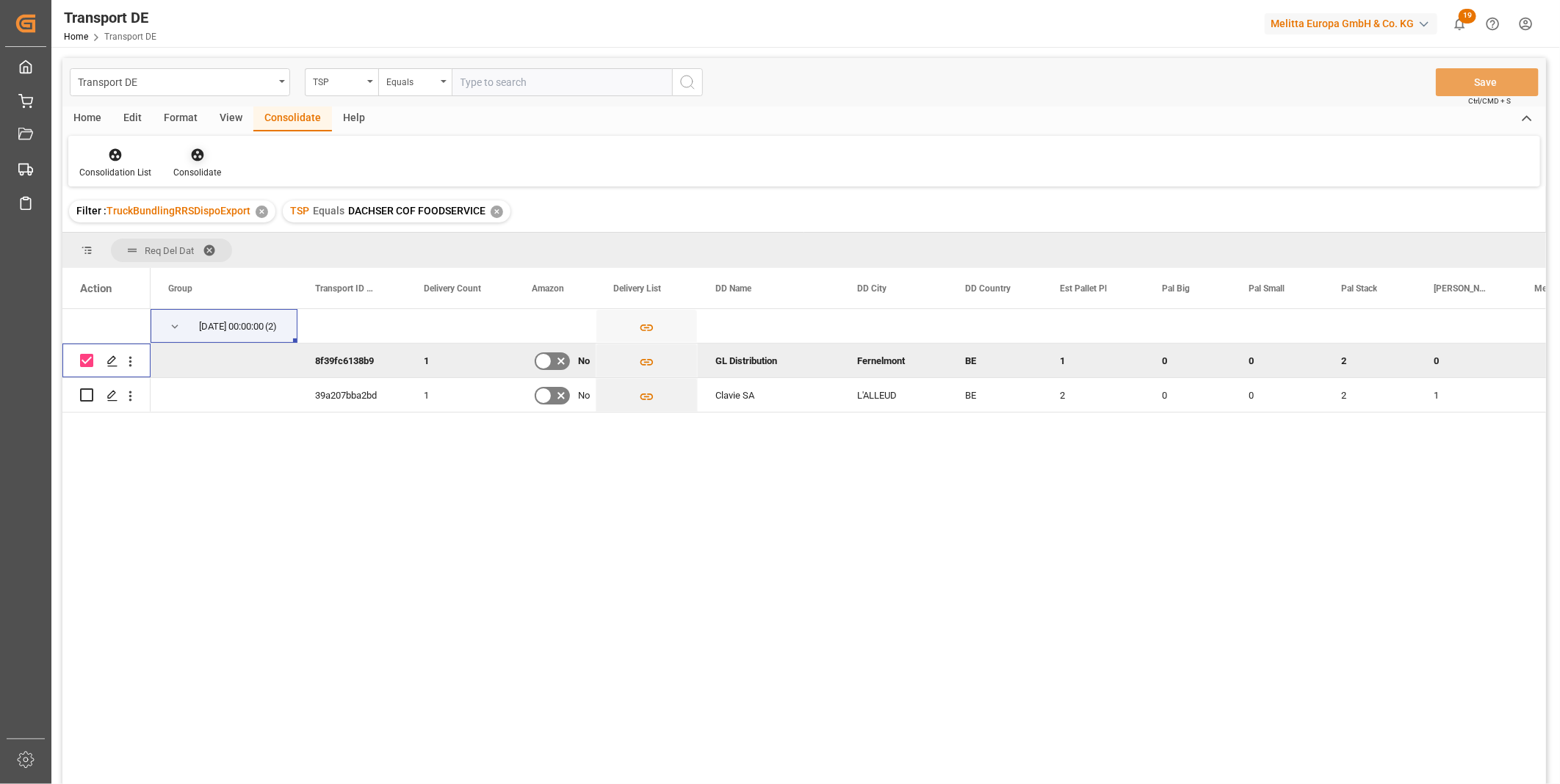
click at [193, 178] on div "Consolidate" at bounding box center [197, 173] width 47 height 13
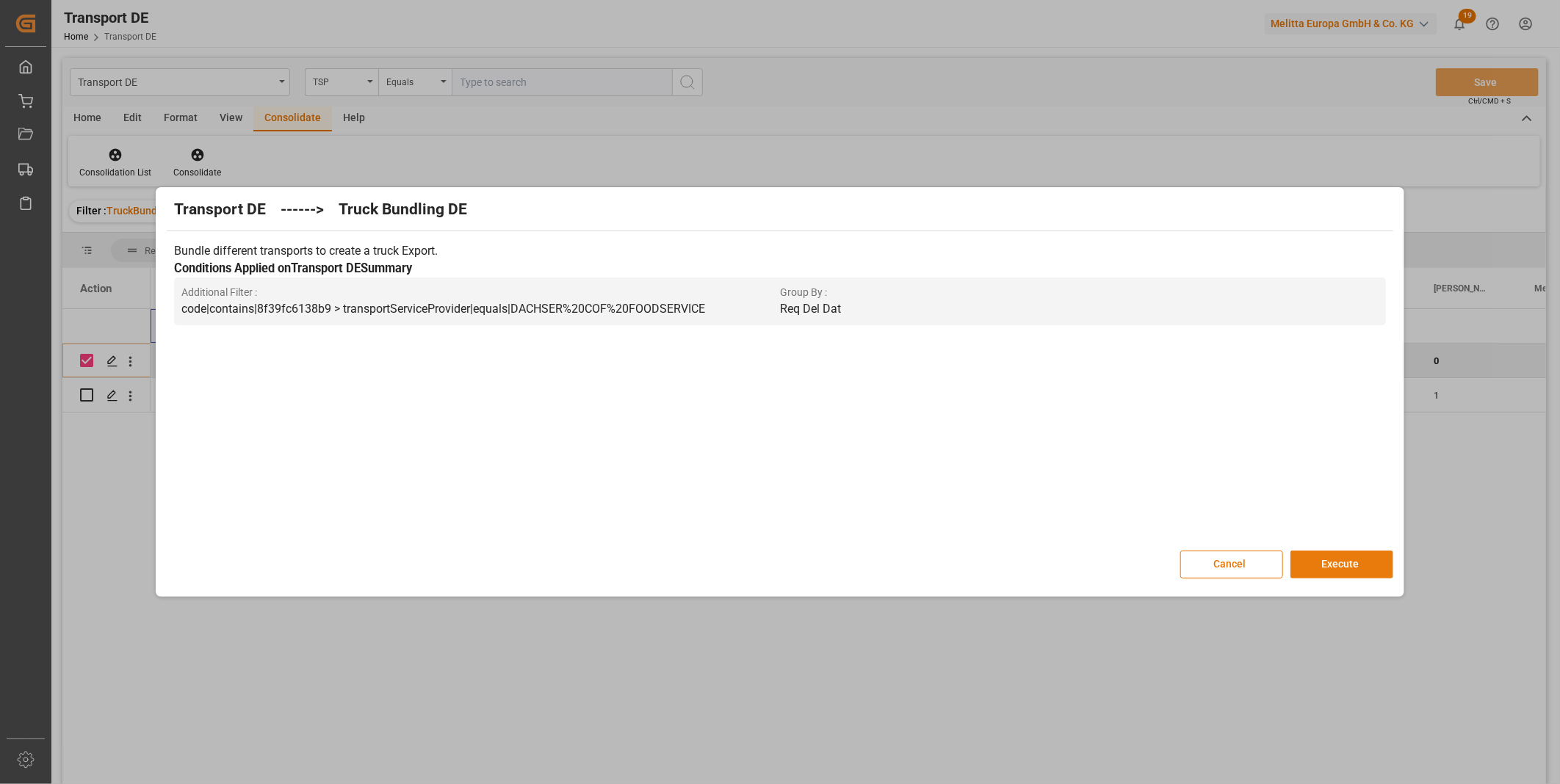
click at [1305, 565] on button "Execute" at bounding box center [1341, 565] width 103 height 28
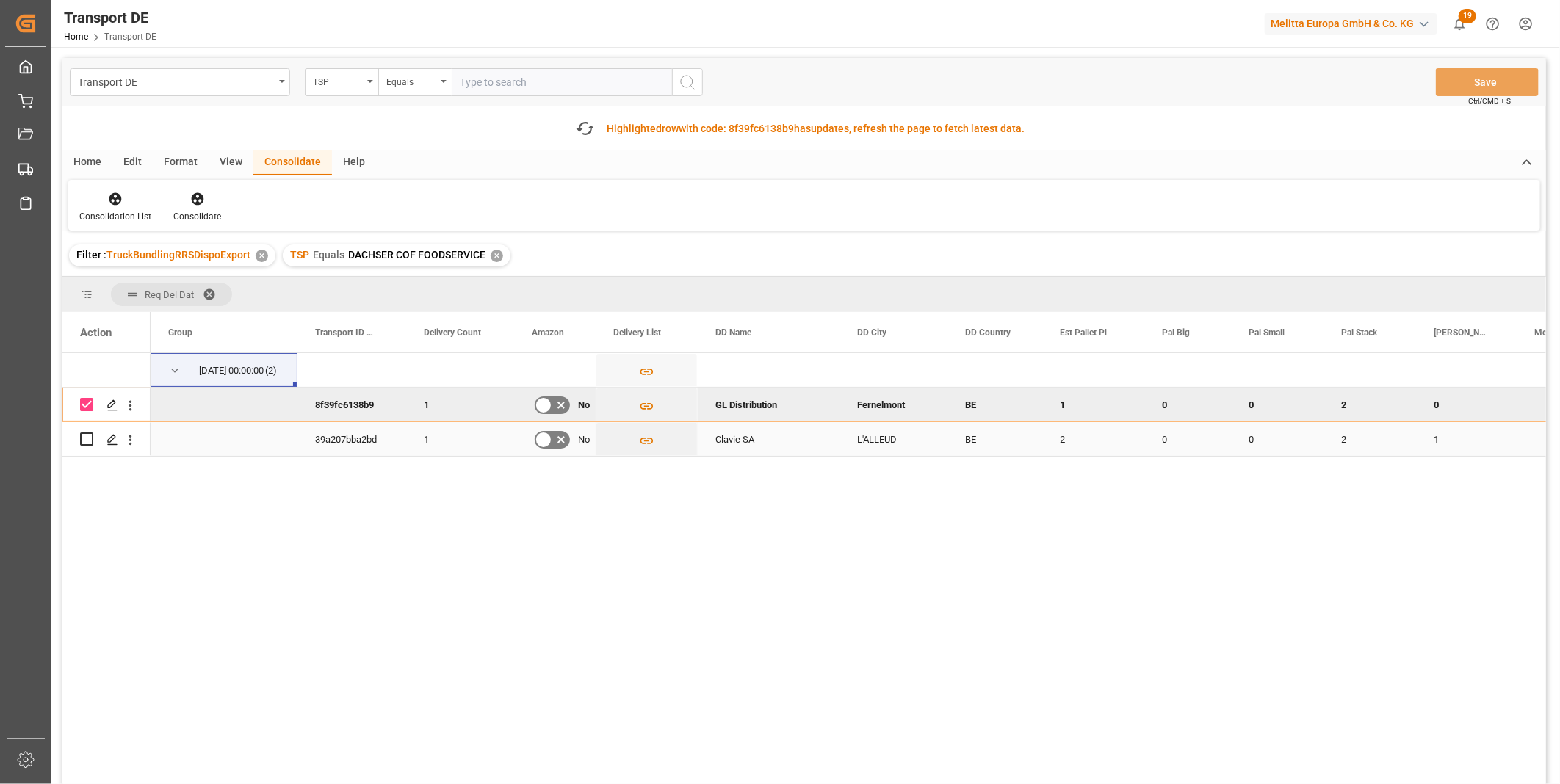
click at [86, 439] on div "25.09.2025 00:00:00 (2) 8f39fc6138b9 1 No GL Distribution Fernelmont BE 1 0 0 2…" at bounding box center [804, 593] width 1483 height 480
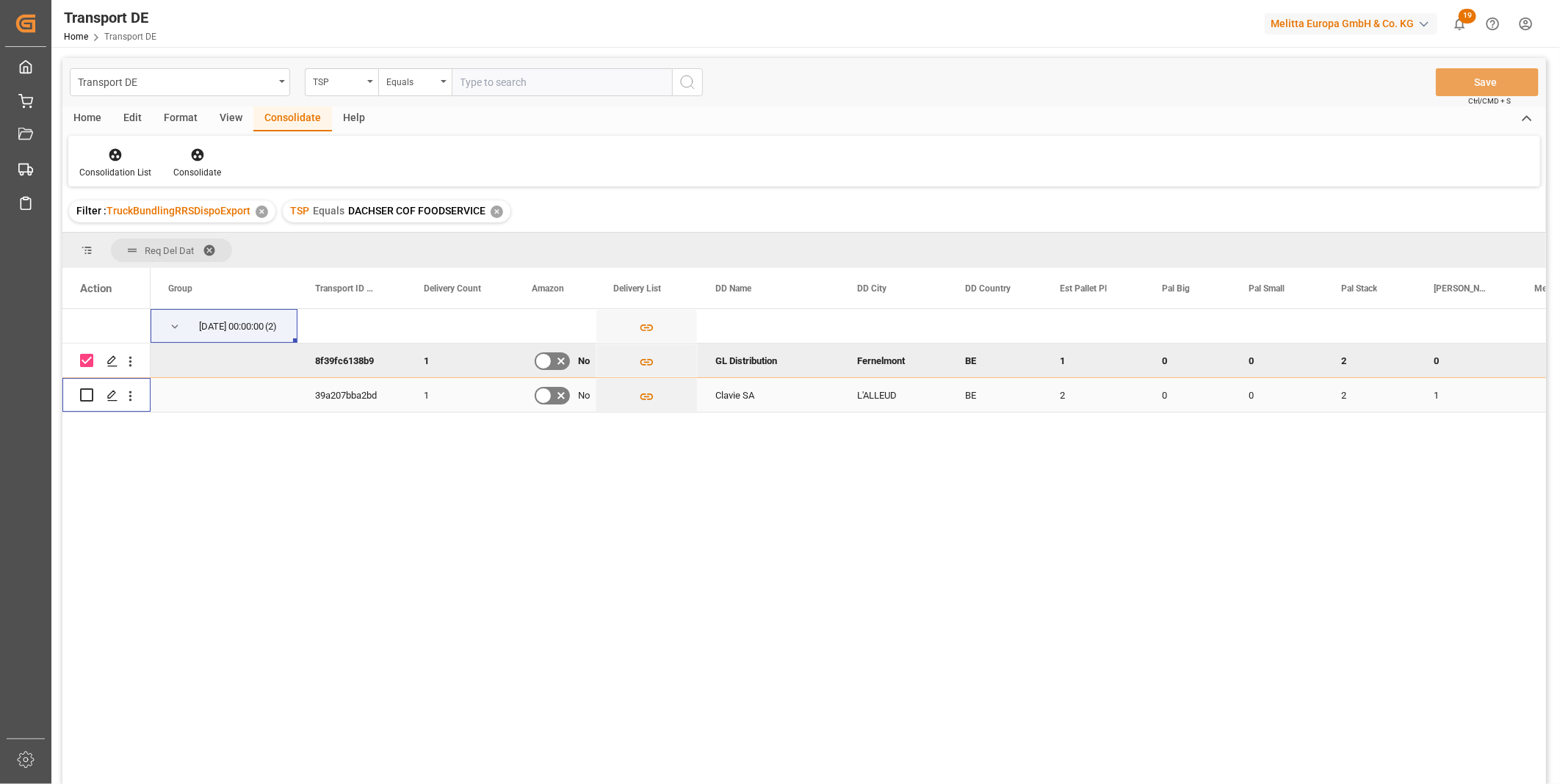
click at [88, 389] on input "Press Space to toggle row selection (unchecked)" at bounding box center [87, 395] width 13 height 13
checkbox input "true"
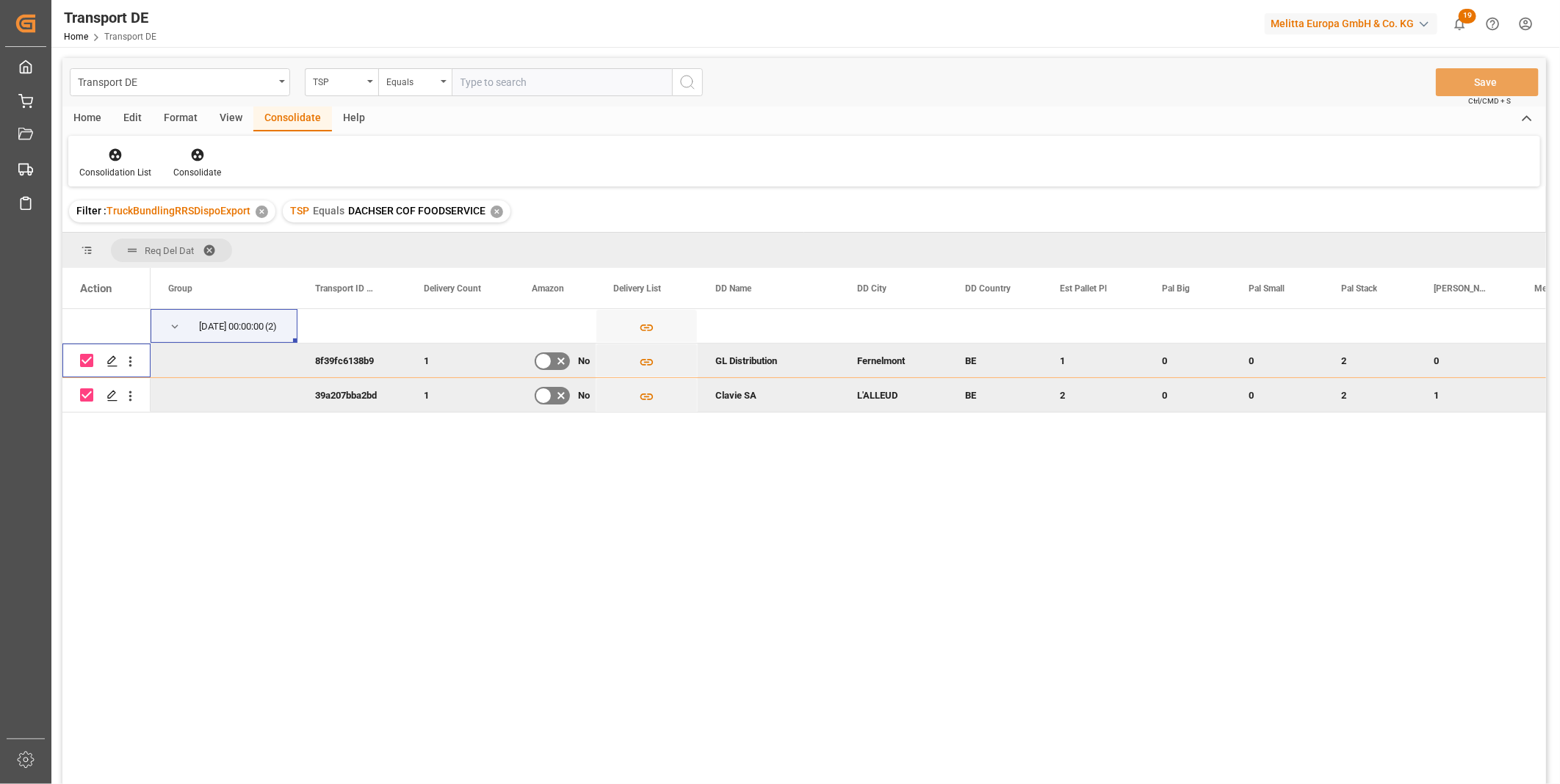
click at [92, 357] on input "Press Space to toggle row selection (checked)" at bounding box center [87, 360] width 13 height 13
checkbox input "false"
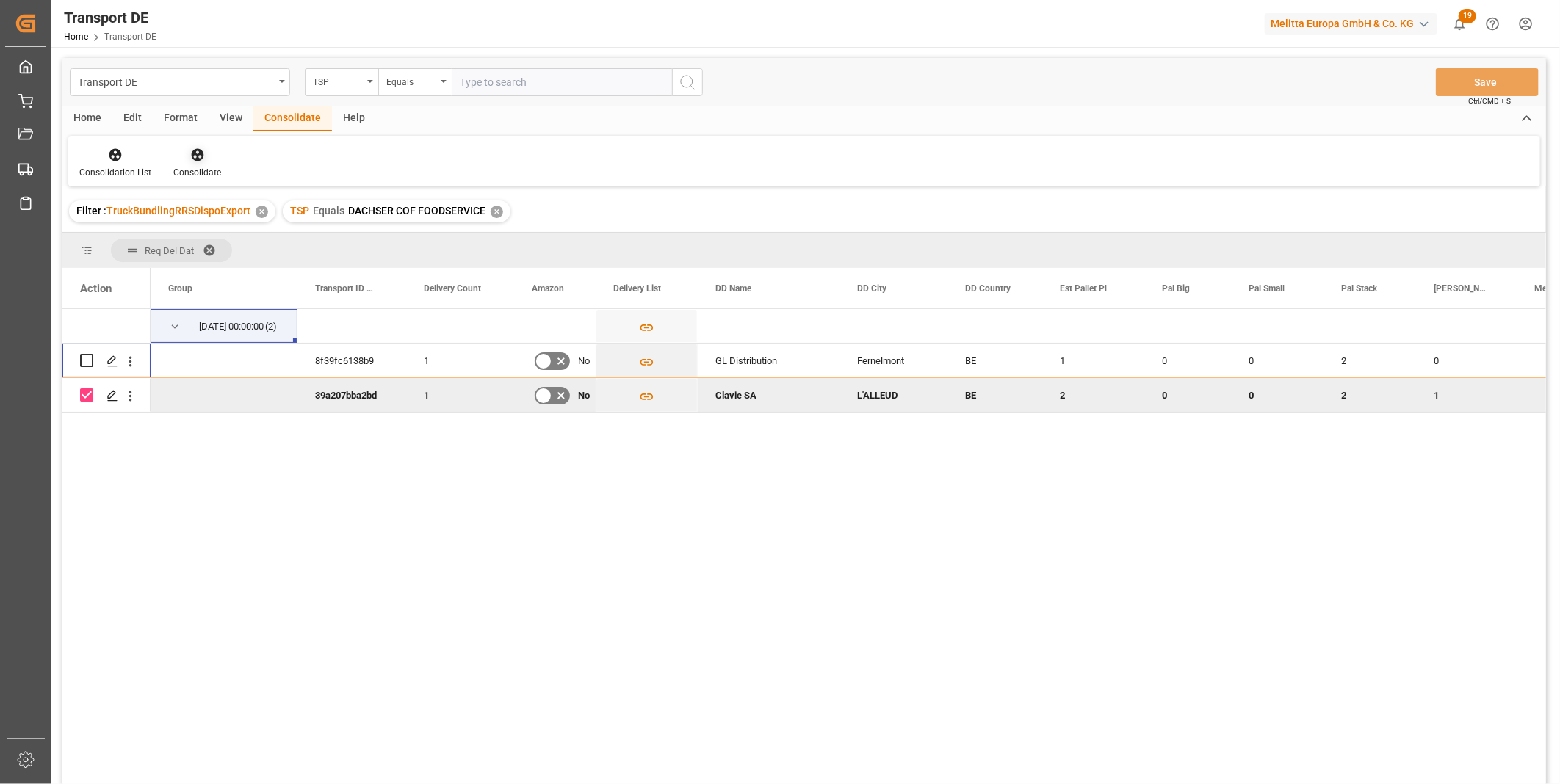
click at [200, 153] on icon at bounding box center [196, 155] width 12 height 12
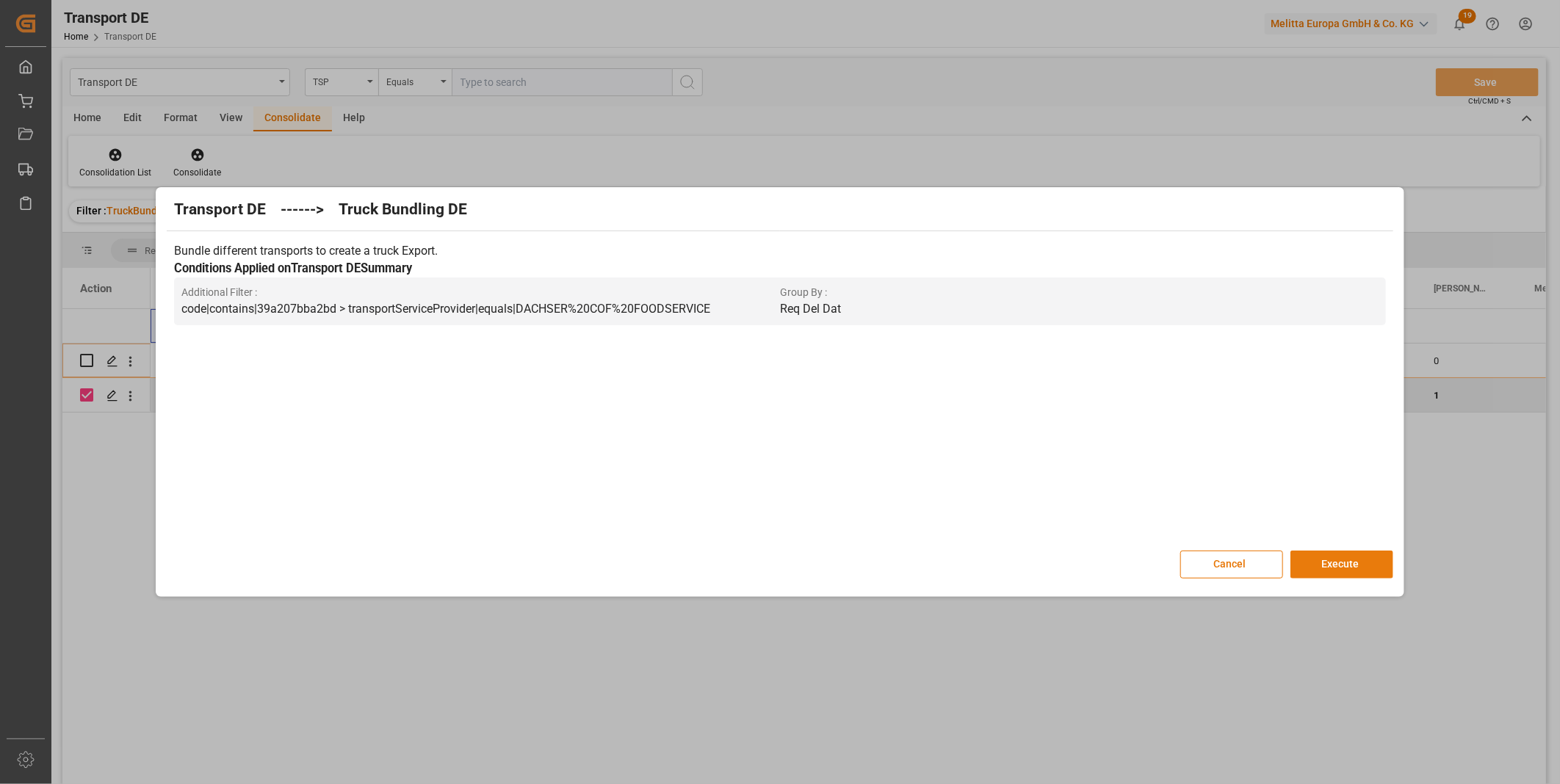
click at [1348, 565] on button "Execute" at bounding box center [1341, 565] width 103 height 28
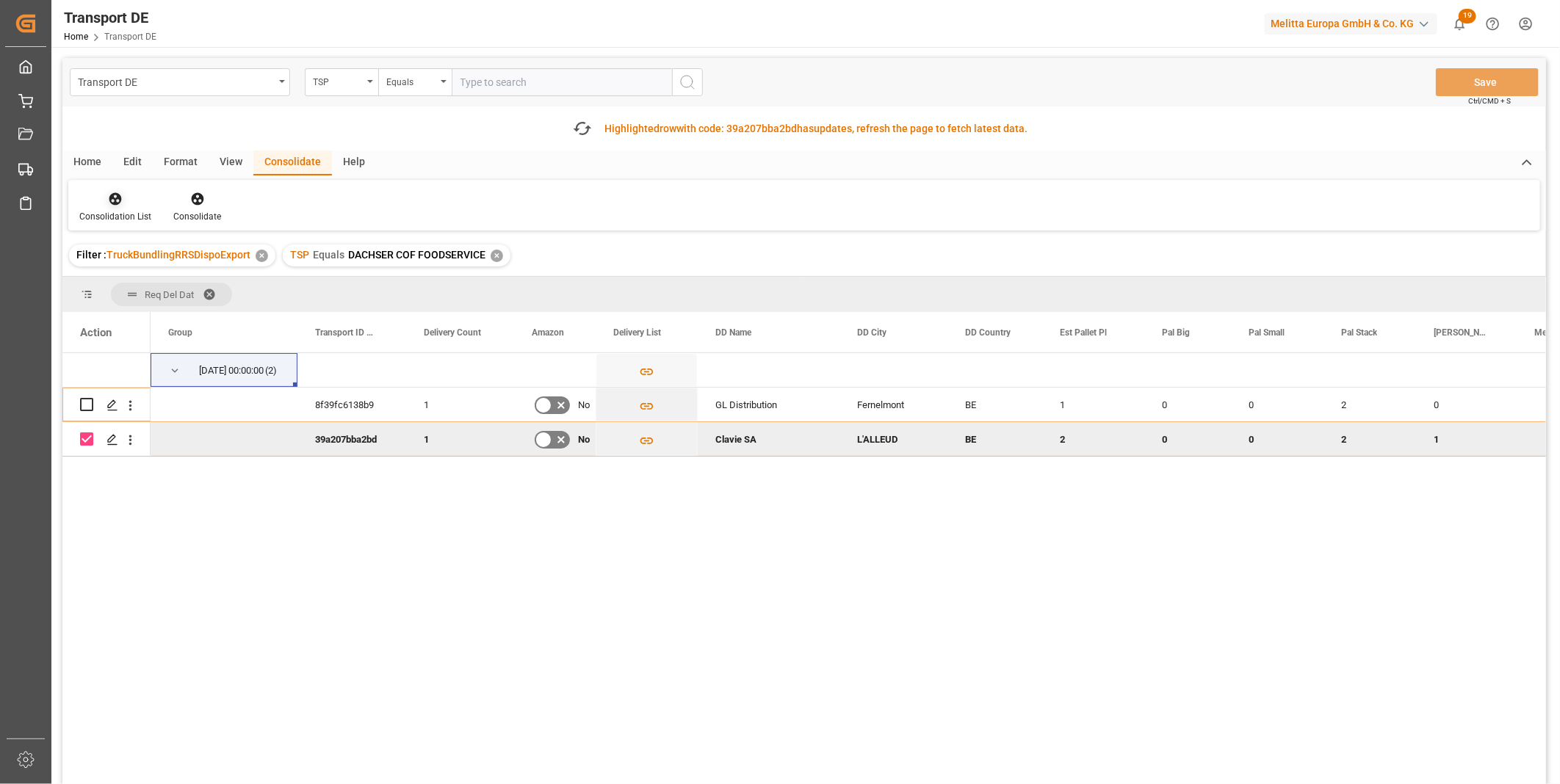
click at [121, 189] on div "Consolidation List Consolidate" at bounding box center [804, 205] width 1472 height 51
click at [121, 191] on icon at bounding box center [115, 199] width 15 height 15
click at [178, 310] on div "Transport DE TSP Equals Save Ctrl/CMD + S Fetch latest updates Highlighted row …" at bounding box center [804, 462] width 1483 height 809
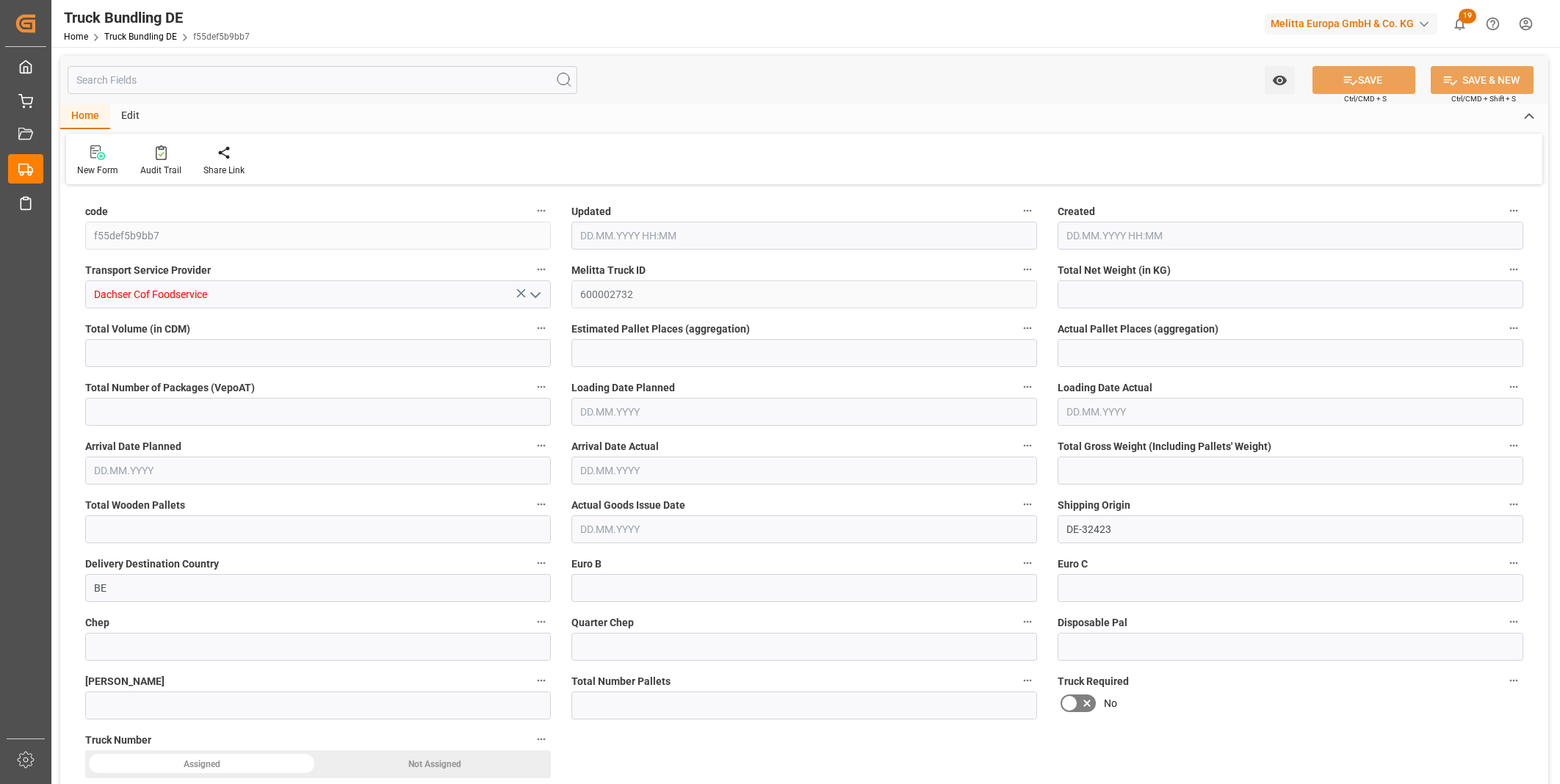
type input "456.12"
type input "1688.66"
type input "1"
type input "0"
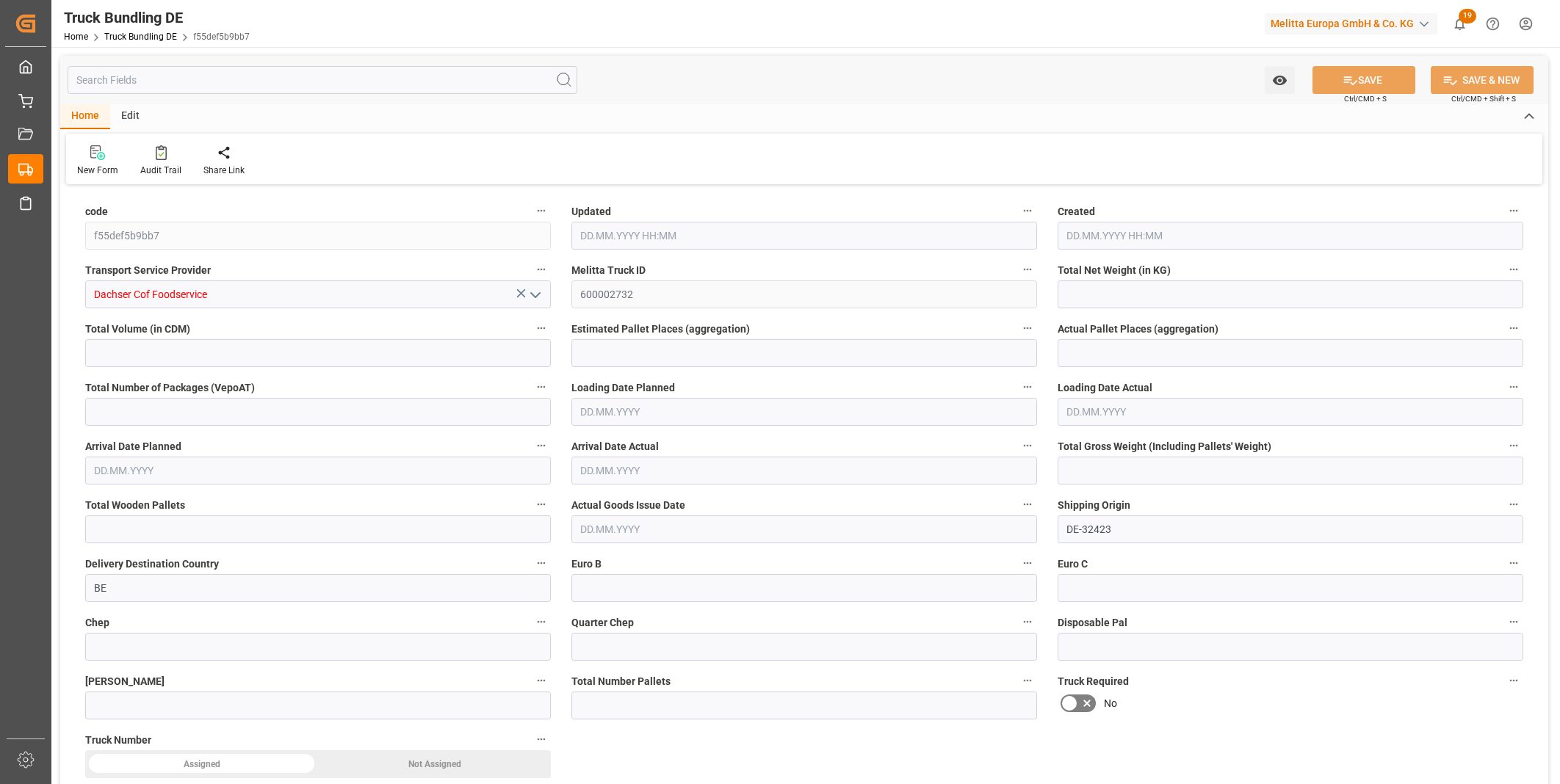
type input "592"
type input "2"
type input "0"
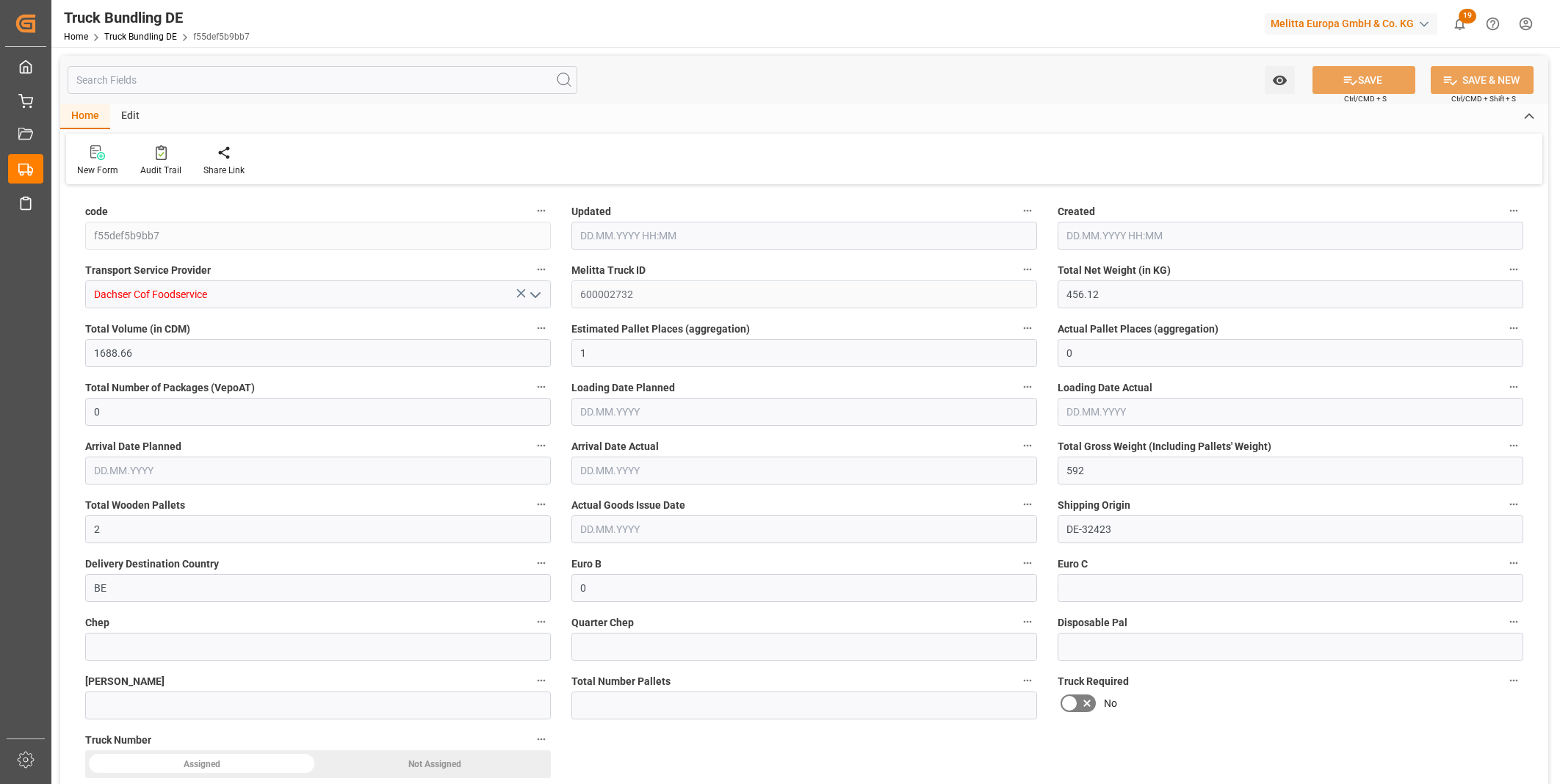
type input "0"
type input "[DATE] 09:38"
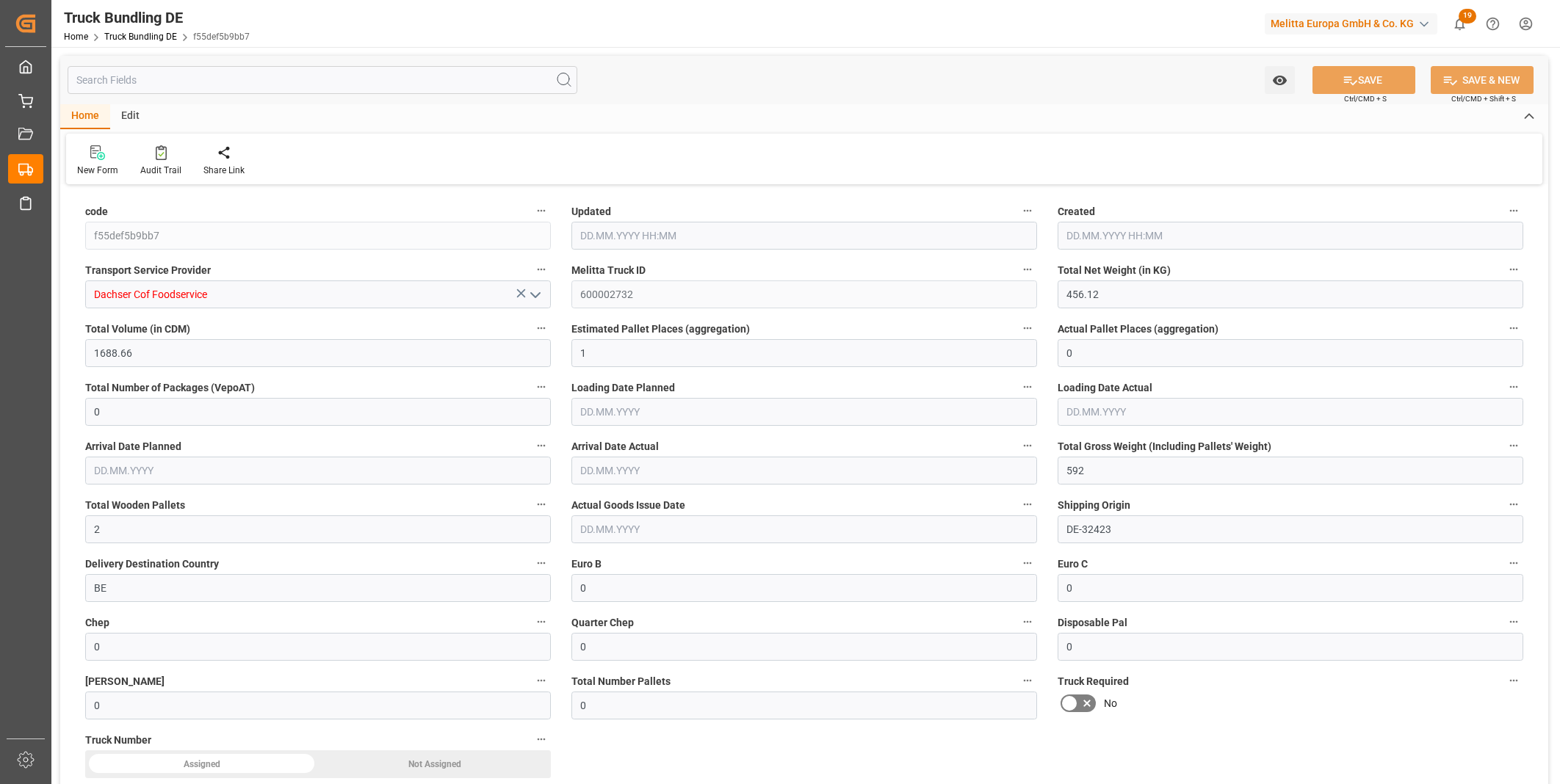
type input "[DATE] 09:38"
type input "[DATE]"
